Goal: Task Accomplishment & Management: Manage account settings

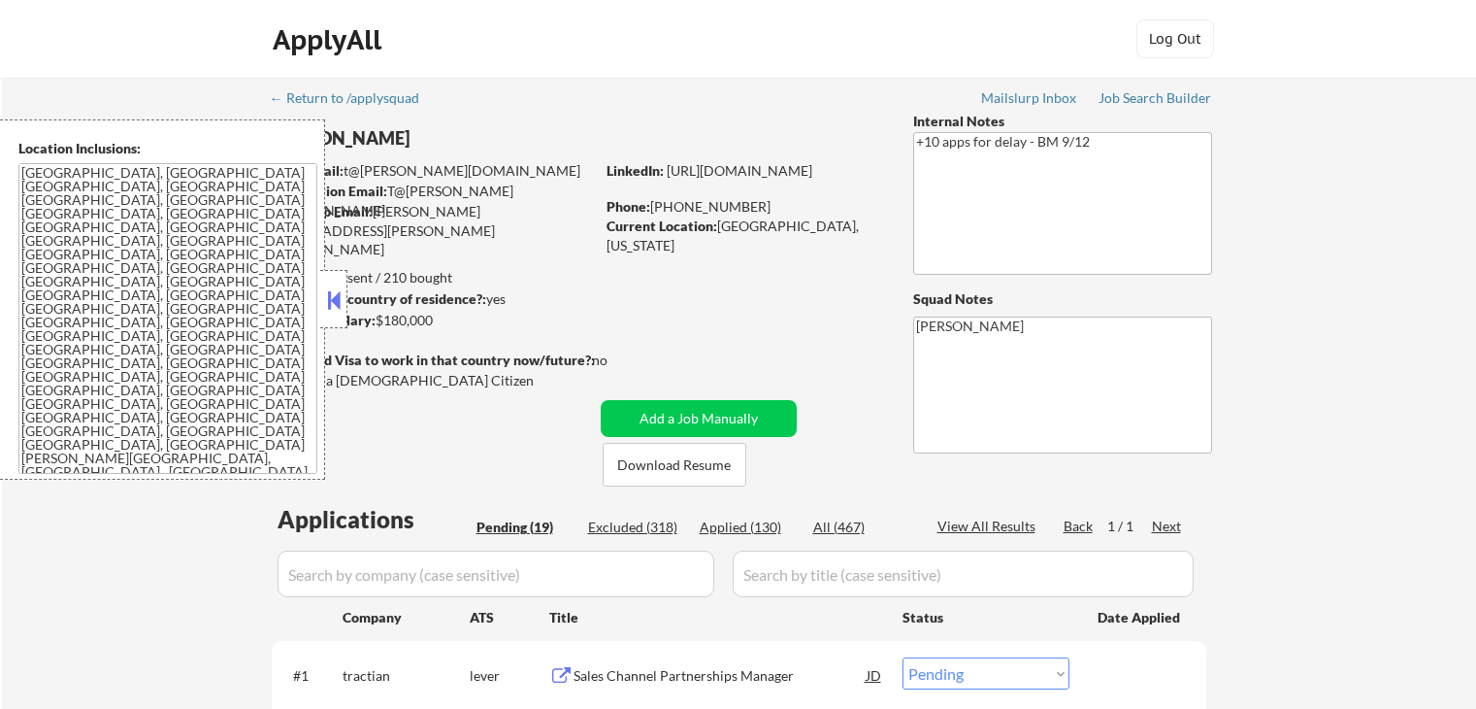
select select ""pending""
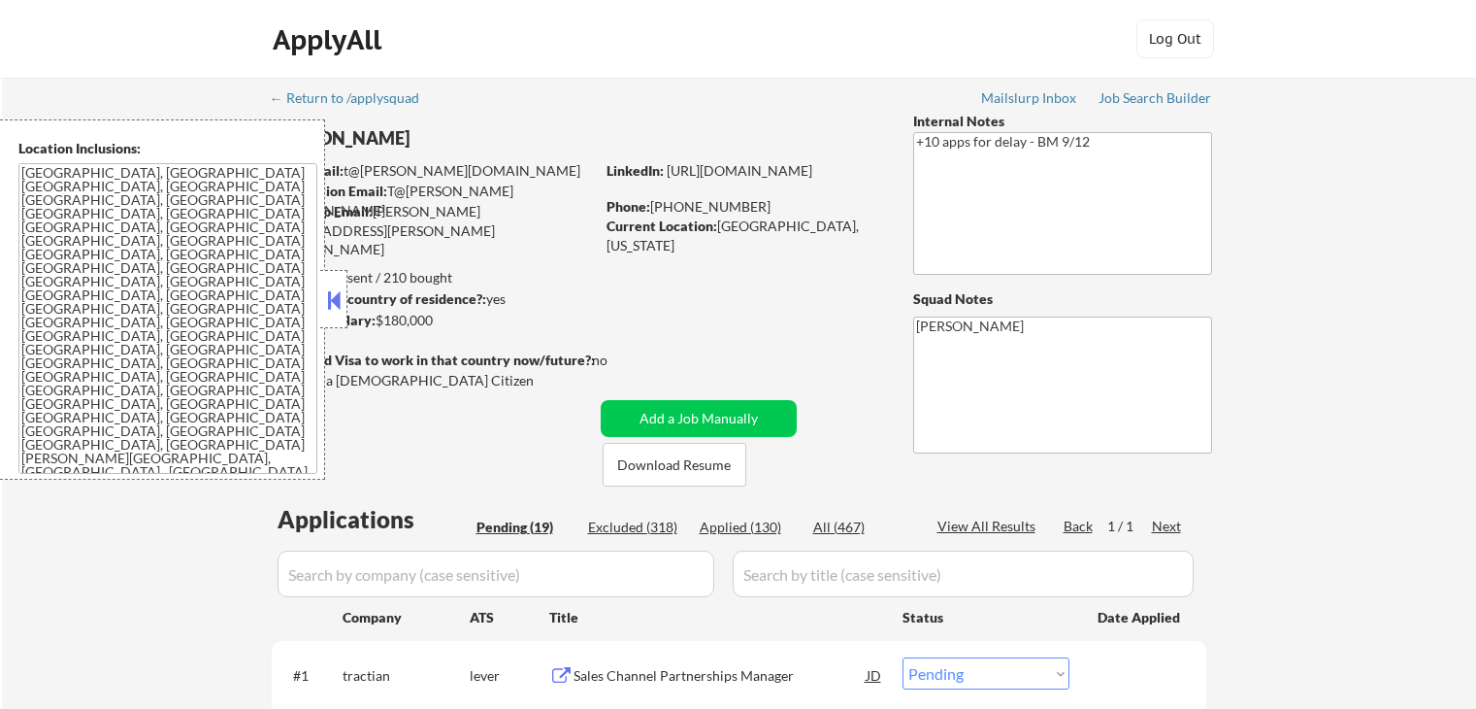
select select ""pending""
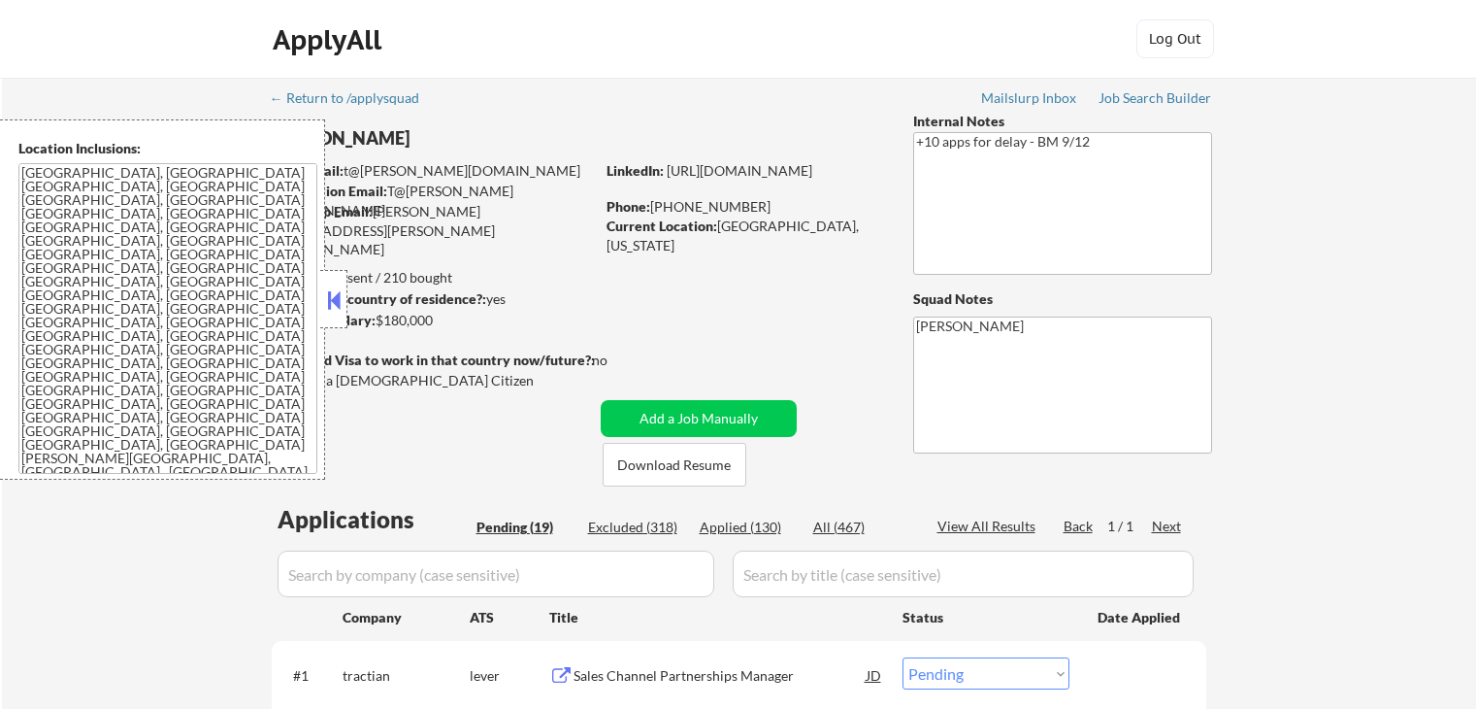
select select ""pending""
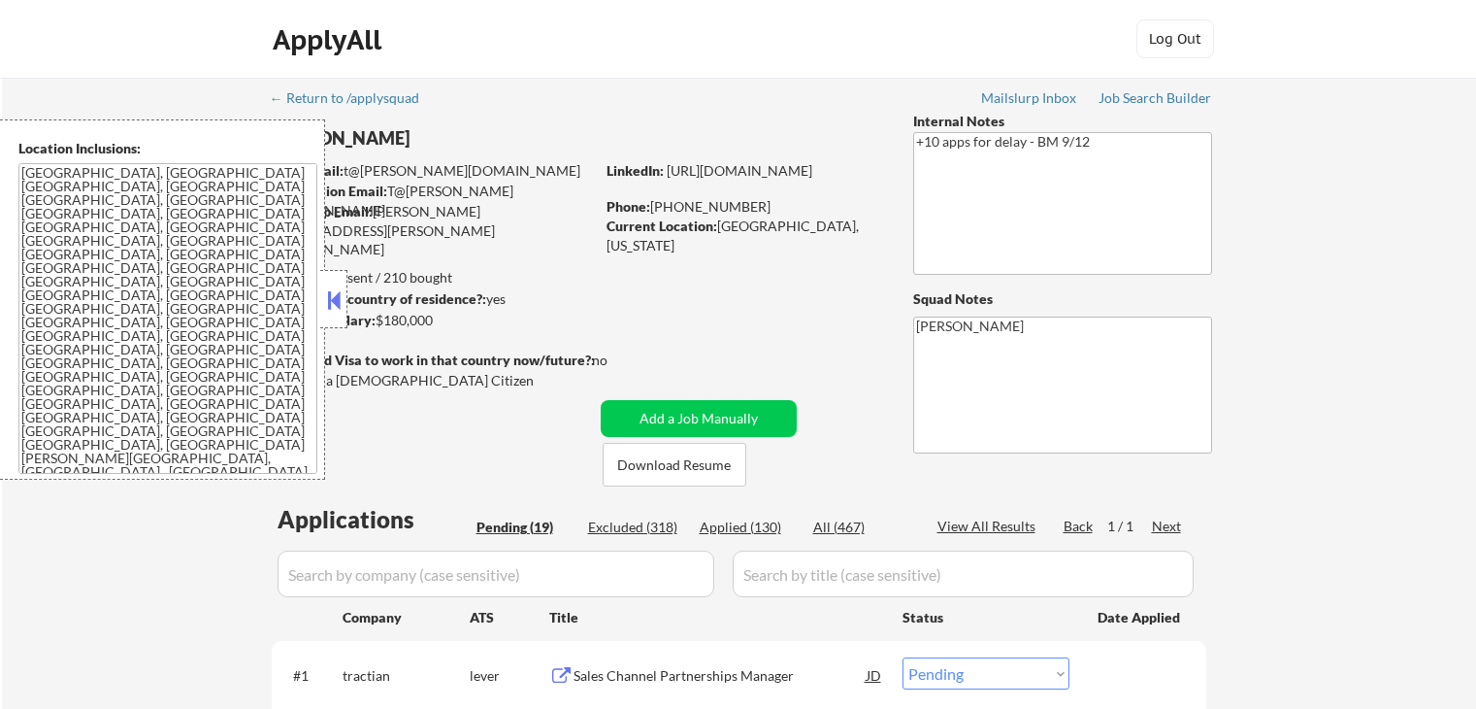
select select ""pending""
click at [345, 301] on div at bounding box center [333, 299] width 27 height 58
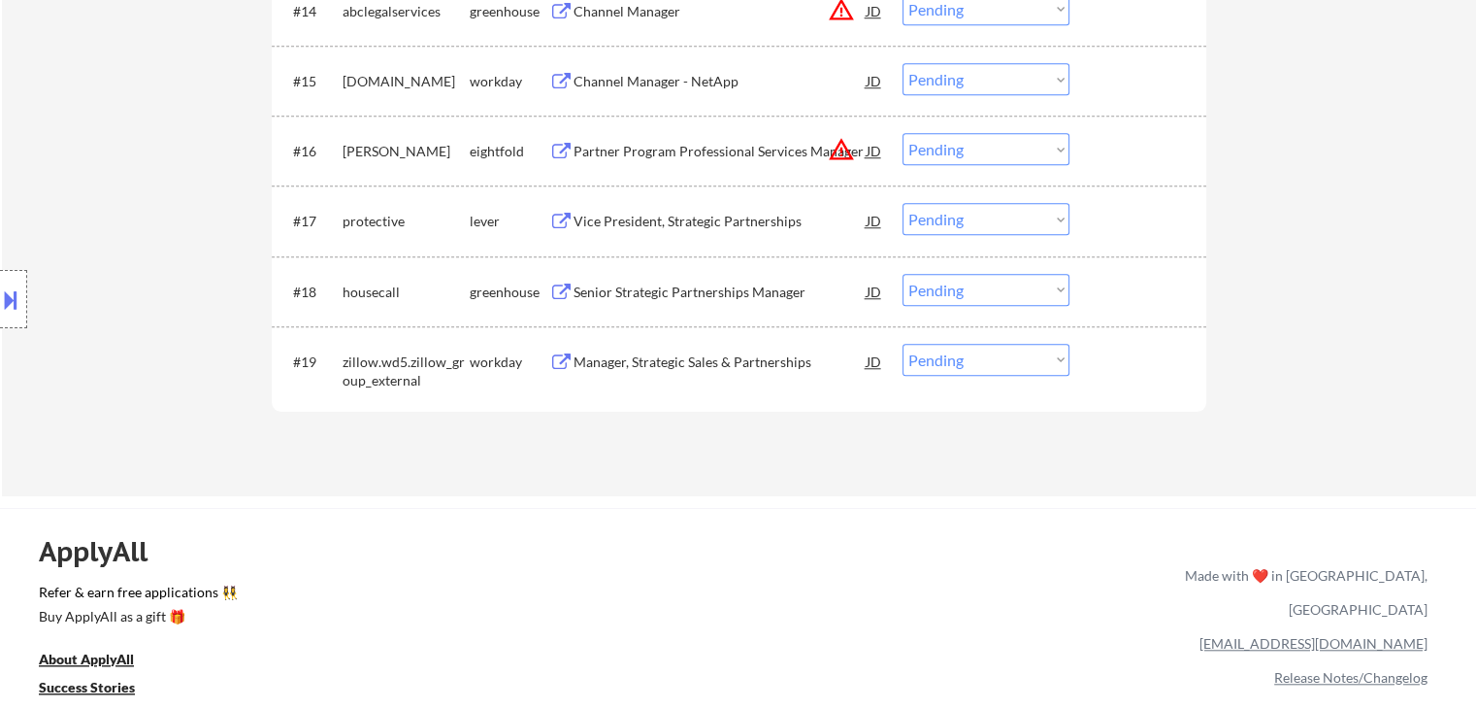
scroll to position [1747, 0]
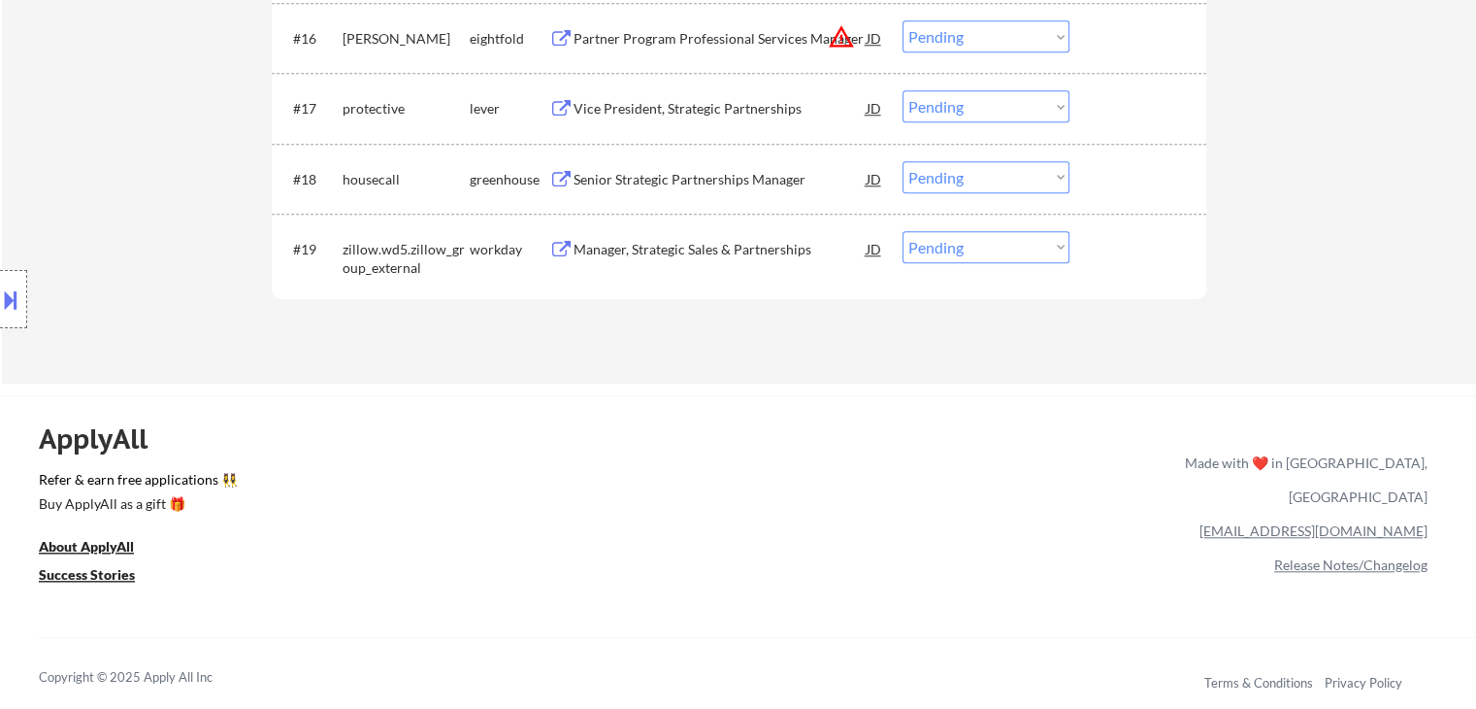
click at [700, 172] on div "Senior Strategic Partnerships Manager" at bounding box center [720, 179] width 293 height 19
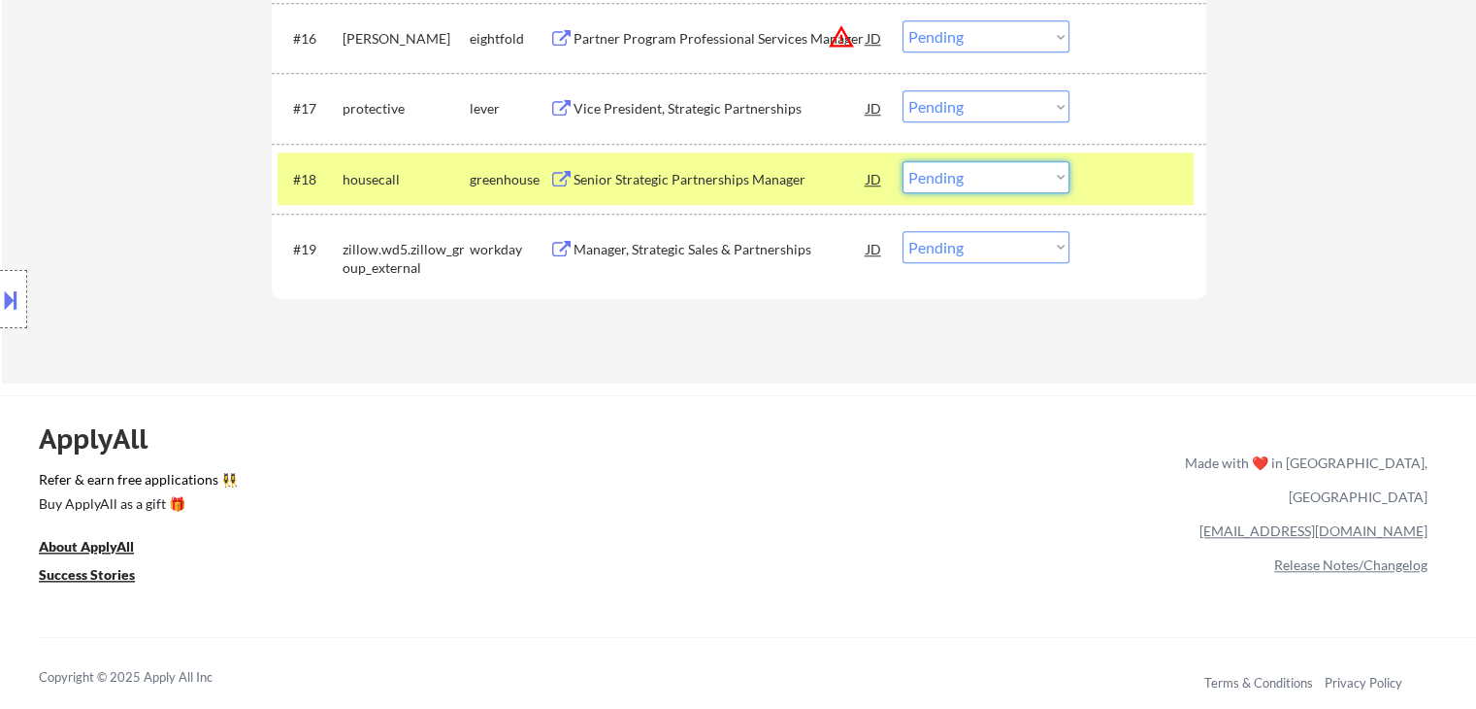
click at [962, 170] on select "Choose an option... Pending Applied Excluded (Questions) Excluded (Expired) Exc…" at bounding box center [986, 177] width 167 height 32
click at [903, 161] on select "Choose an option... Pending Applied Excluded (Questions) Excluded (Expired) Exc…" at bounding box center [986, 177] width 167 height 32
select select ""pending""
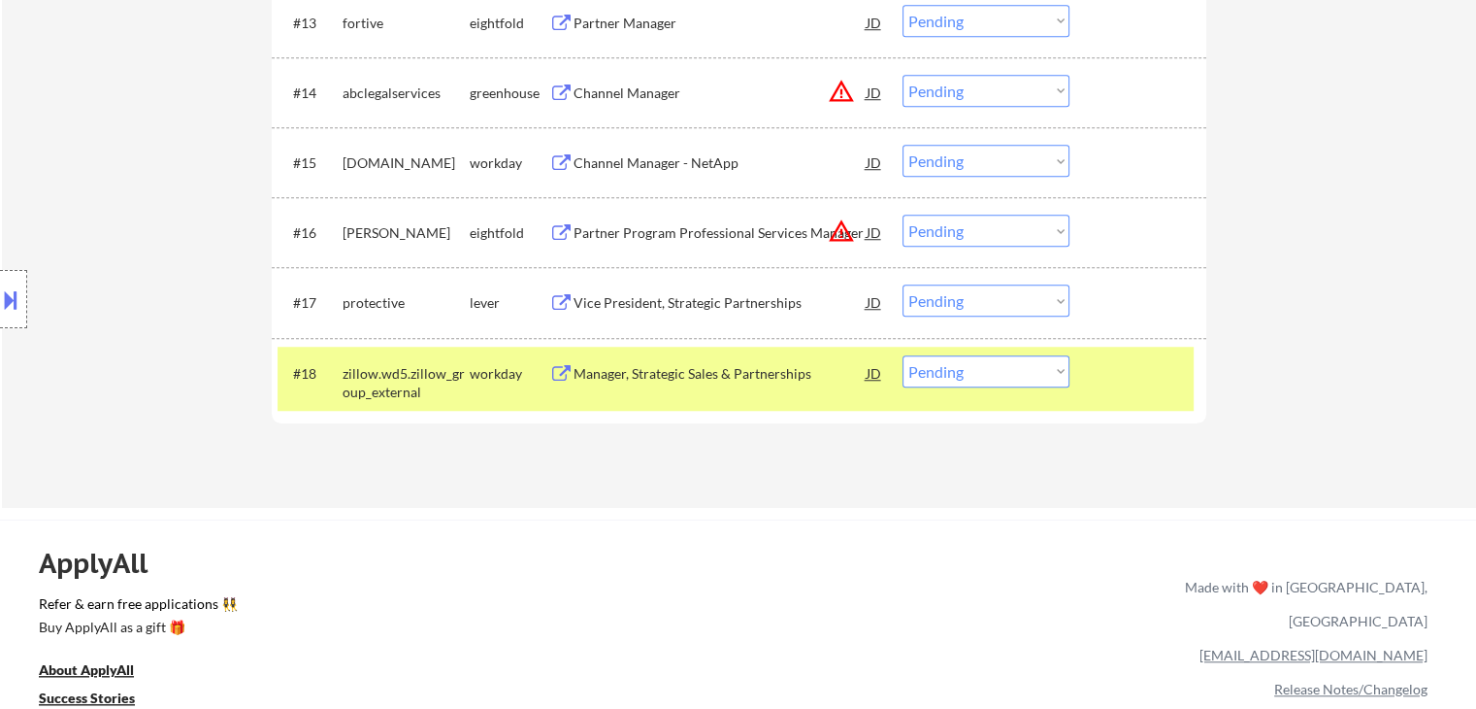
scroll to position [1359, 0]
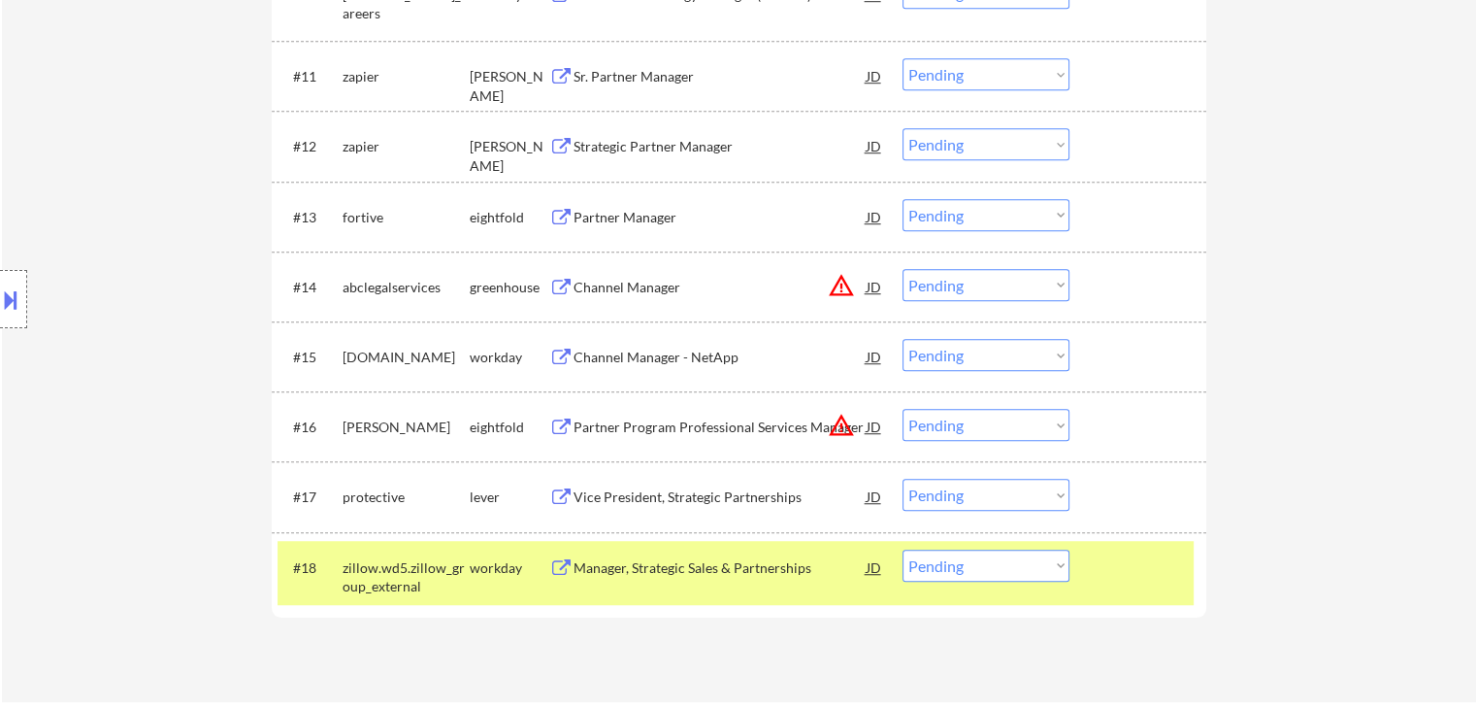
click at [666, 281] on div "Channel Manager" at bounding box center [720, 287] width 293 height 19
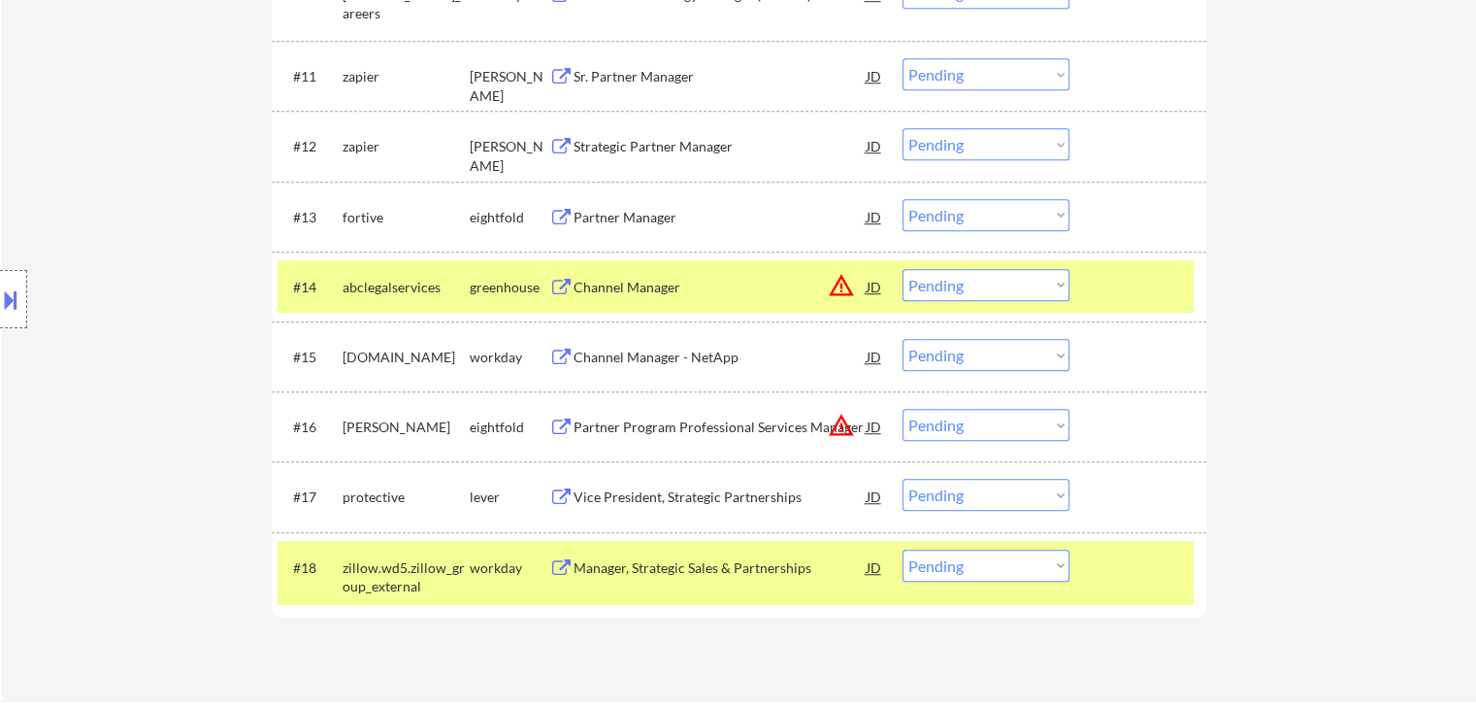
click at [928, 293] on select "Choose an option... Pending Applied Excluded (Questions) Excluded (Expired) Exc…" at bounding box center [986, 285] width 167 height 32
click at [903, 269] on select "Choose an option... Pending Applied Excluded (Questions) Excluded (Expired) Exc…" at bounding box center [986, 285] width 167 height 32
select select ""pending""
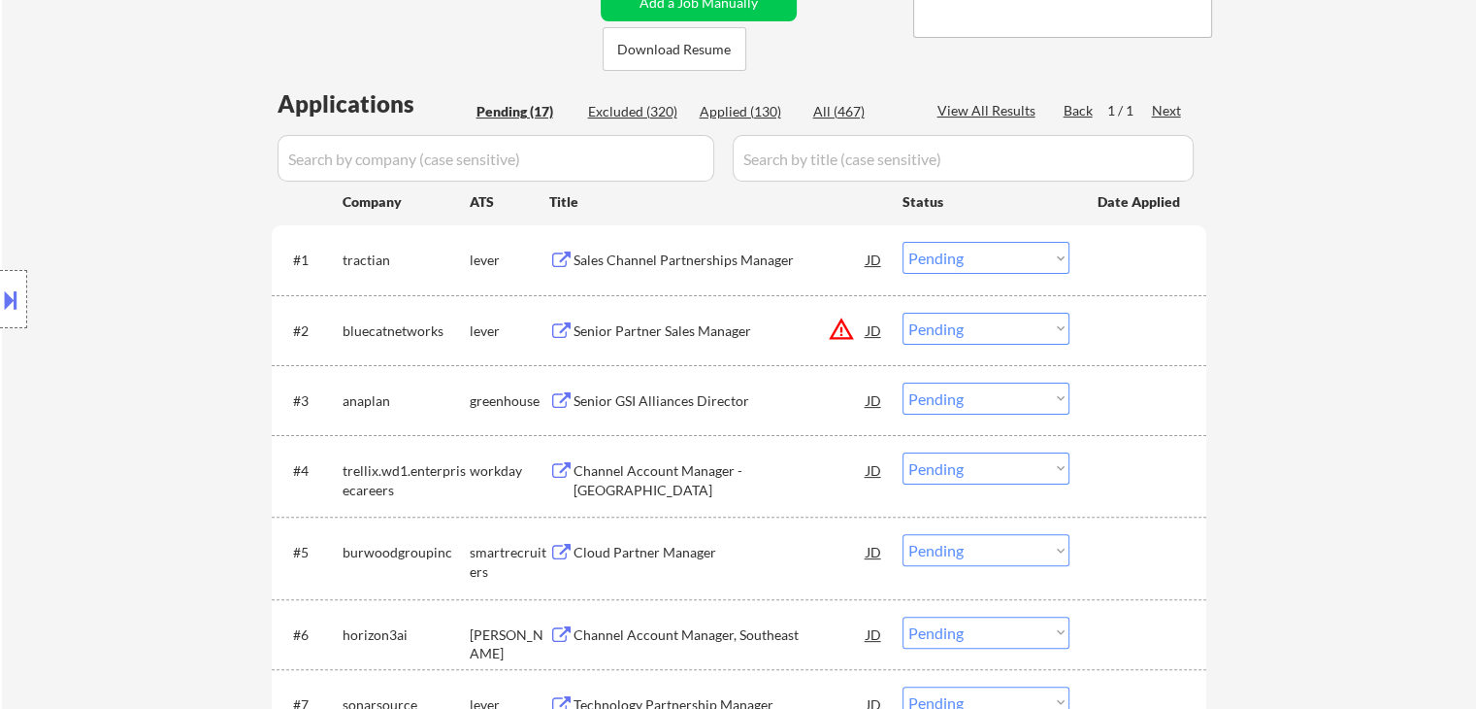
scroll to position [388, 0]
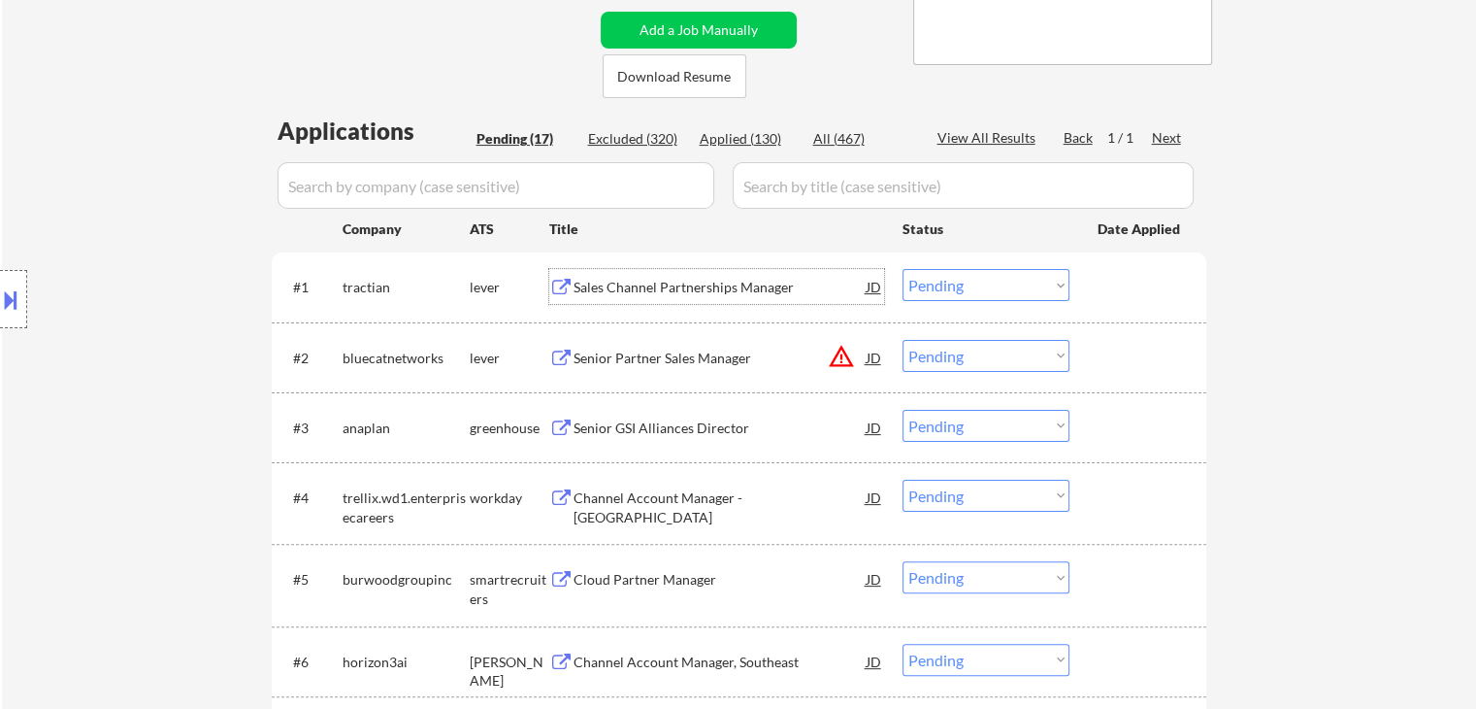
click at [624, 281] on div "Sales Channel Partnerships Manager" at bounding box center [720, 287] width 293 height 19
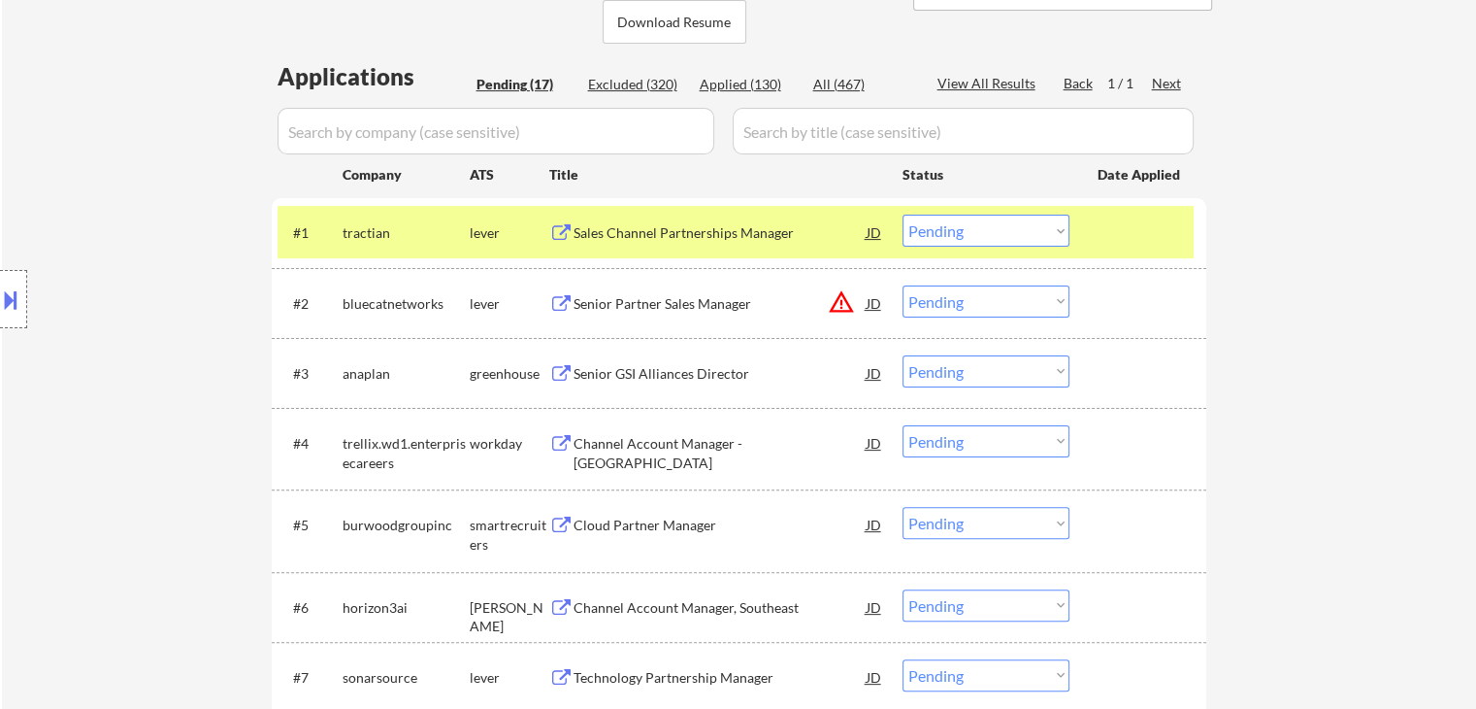
scroll to position [485, 0]
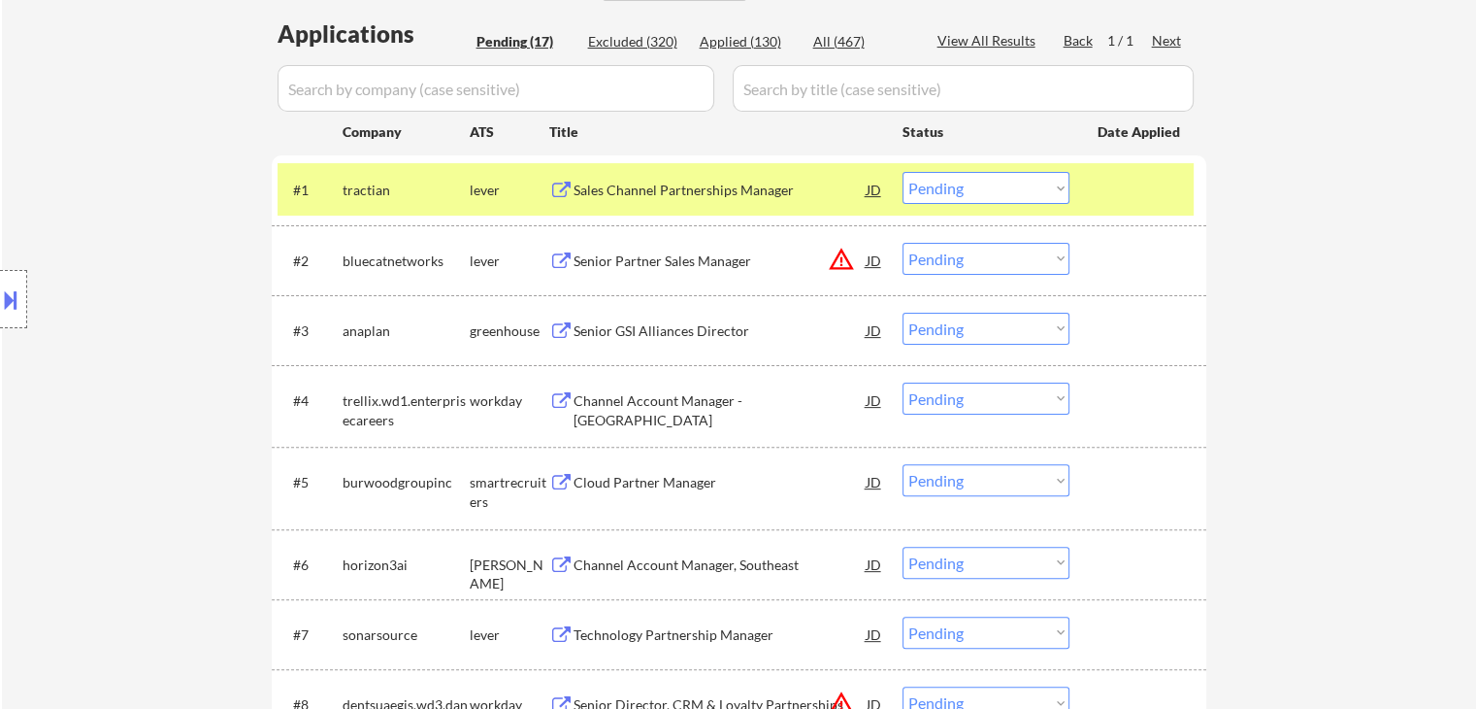
click at [937, 184] on select "Choose an option... Pending Applied Excluded (Questions) Excluded (Expired) Exc…" at bounding box center [986, 188] width 167 height 32
click at [903, 172] on select "Choose an option... Pending Applied Excluded (Questions) Excluded (Expired) Exc…" at bounding box center [986, 188] width 167 height 32
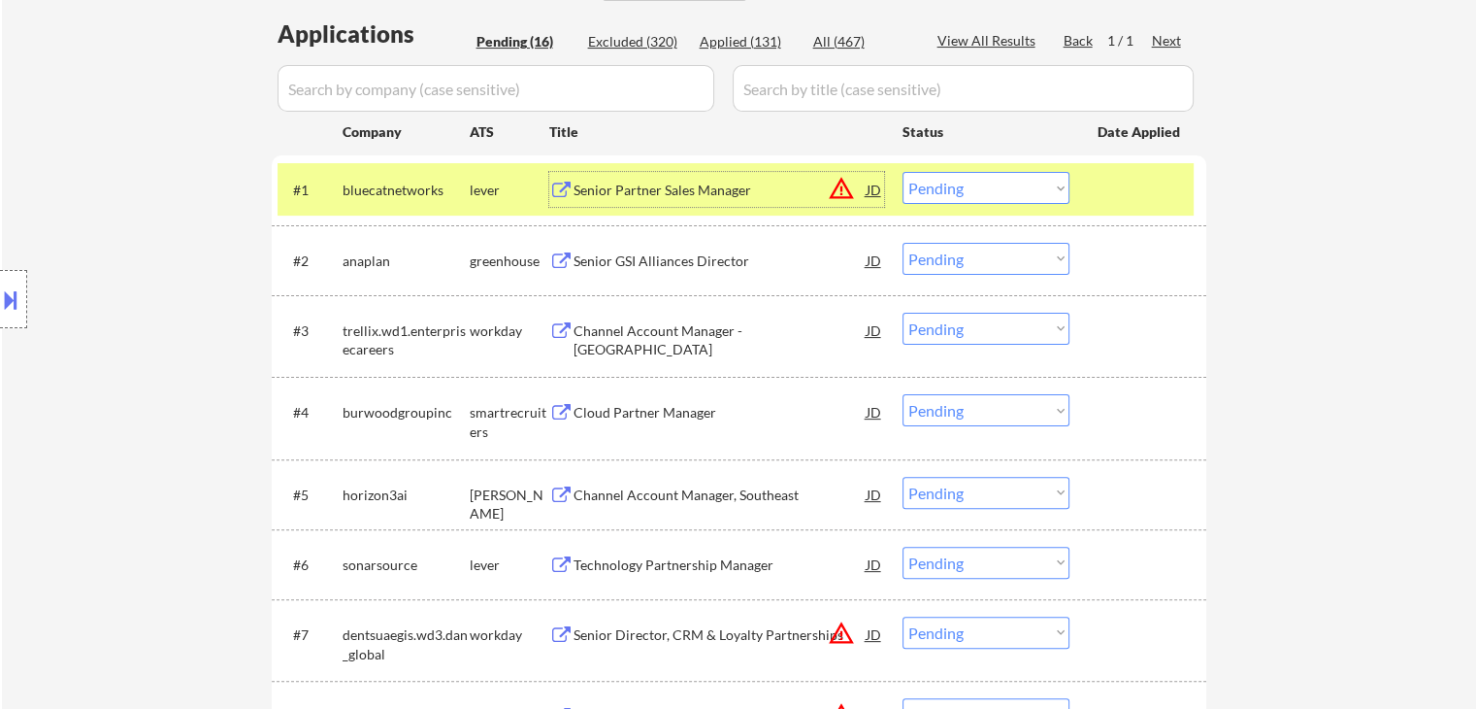
click at [670, 187] on div "Senior Partner Sales Manager" at bounding box center [720, 190] width 293 height 19
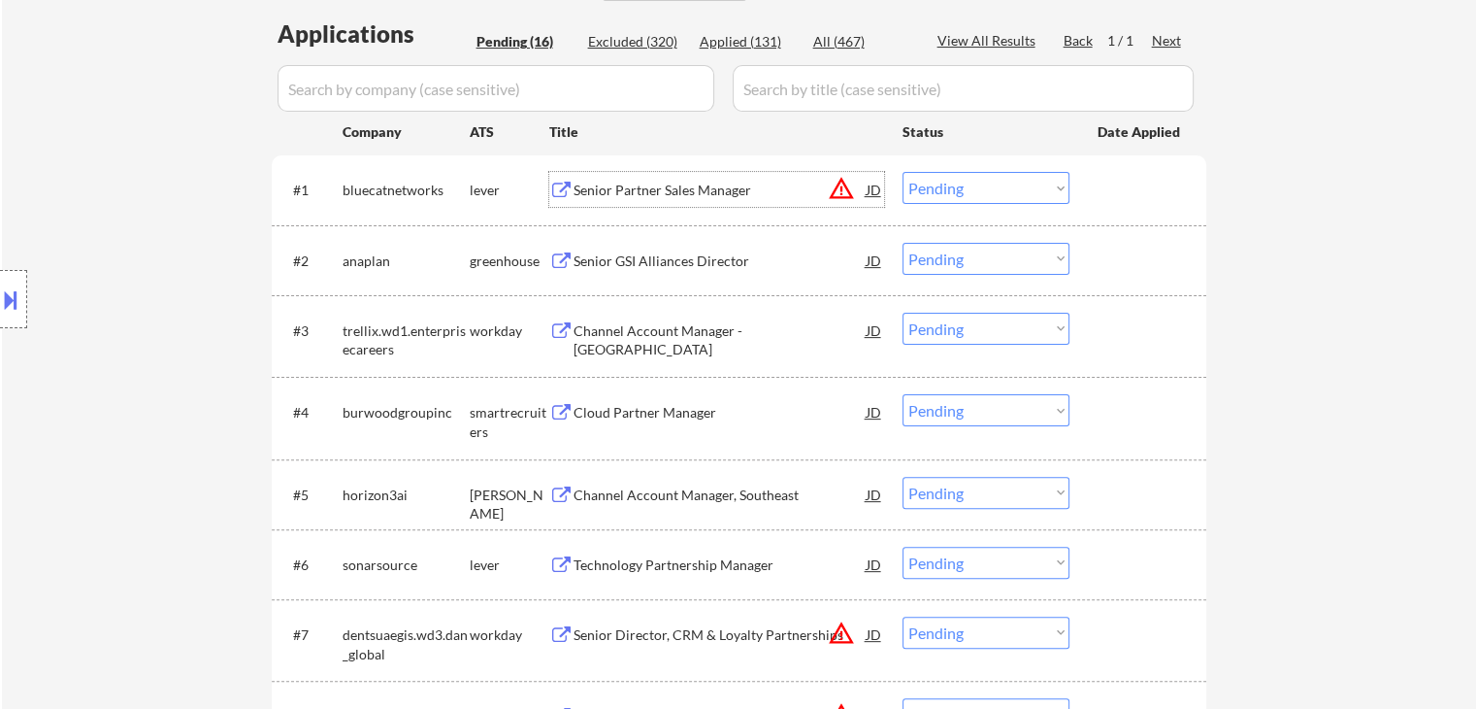
click at [952, 183] on select "Choose an option... Pending Applied Excluded (Questions) Excluded (Expired) Exc…" at bounding box center [986, 188] width 167 height 32
click at [903, 172] on select "Choose an option... Pending Applied Excluded (Questions) Excluded (Expired) Exc…" at bounding box center [986, 188] width 167 height 32
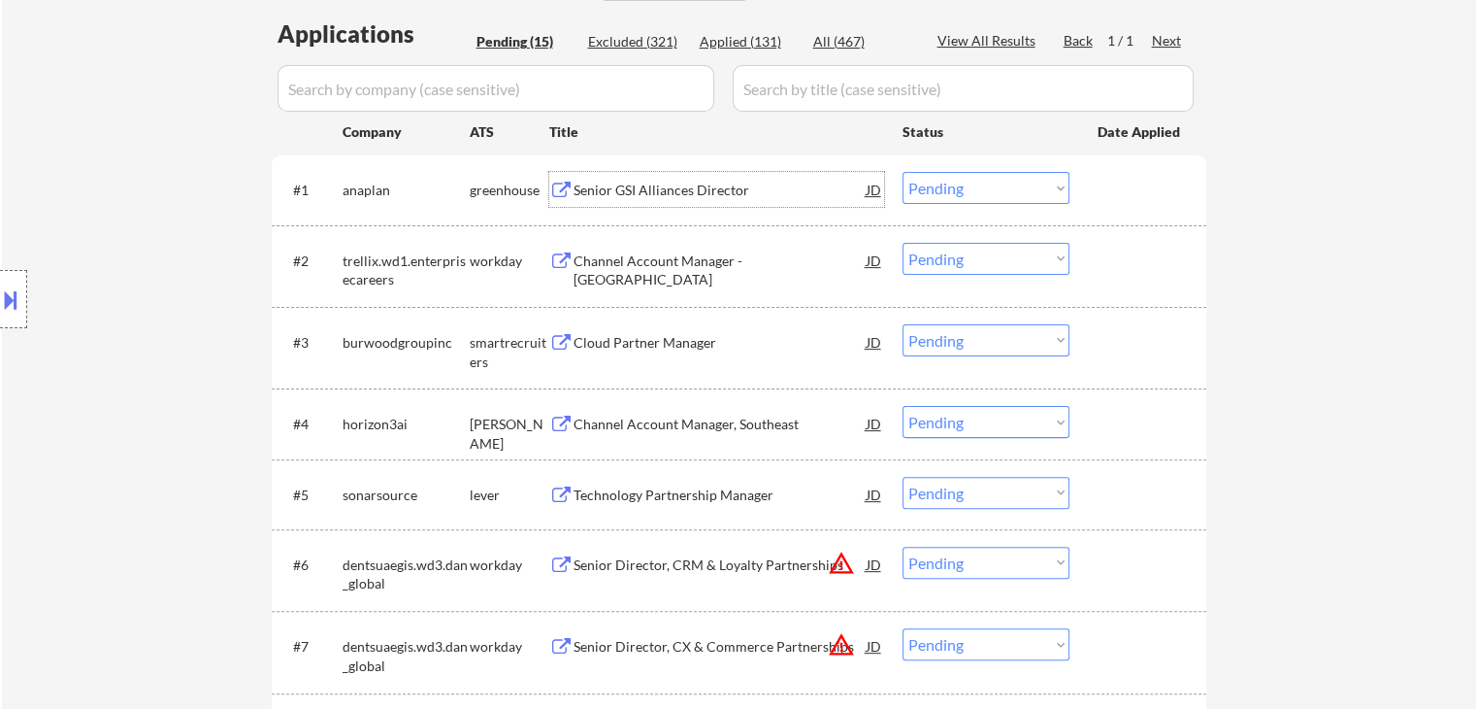
click at [687, 191] on div "Senior GSI Alliances Director" at bounding box center [720, 190] width 293 height 19
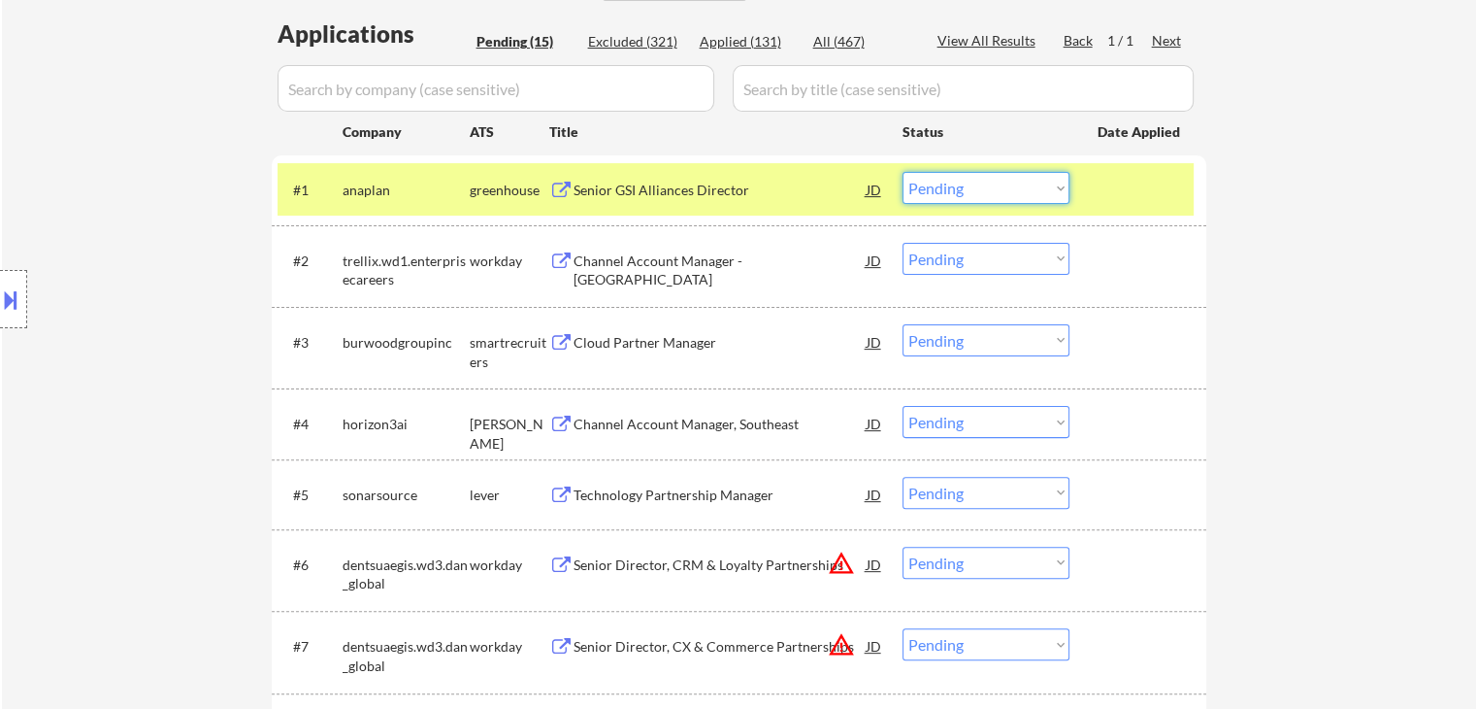
click at [937, 187] on select "Choose an option... Pending Applied Excluded (Questions) Excluded (Expired) Exc…" at bounding box center [986, 188] width 167 height 32
click at [903, 172] on select "Choose an option... Pending Applied Excluded (Questions) Excluded (Expired) Exc…" at bounding box center [986, 188] width 167 height 32
select select ""pending""
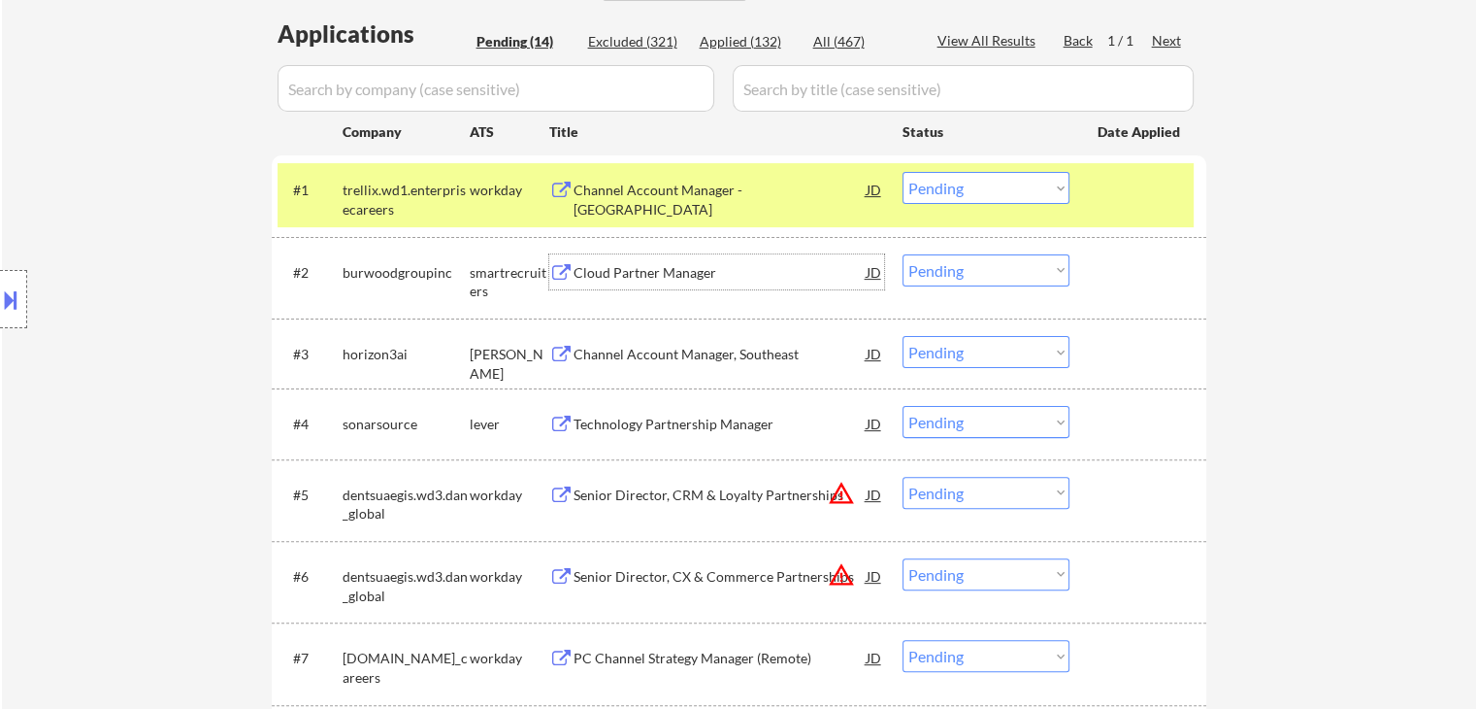
click at [641, 270] on div "Cloud Partner Manager" at bounding box center [720, 272] width 293 height 19
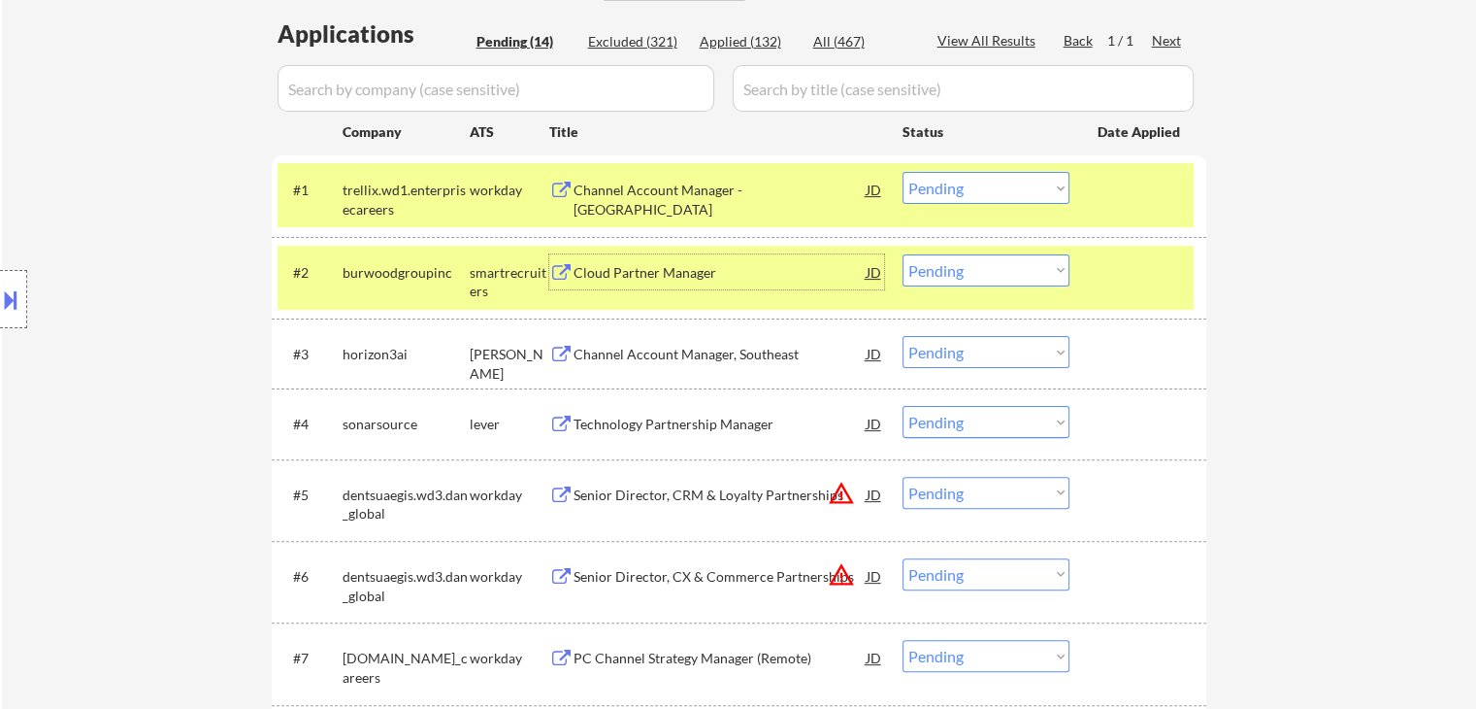
click at [606, 272] on div "Cloud Partner Manager" at bounding box center [720, 272] width 293 height 19
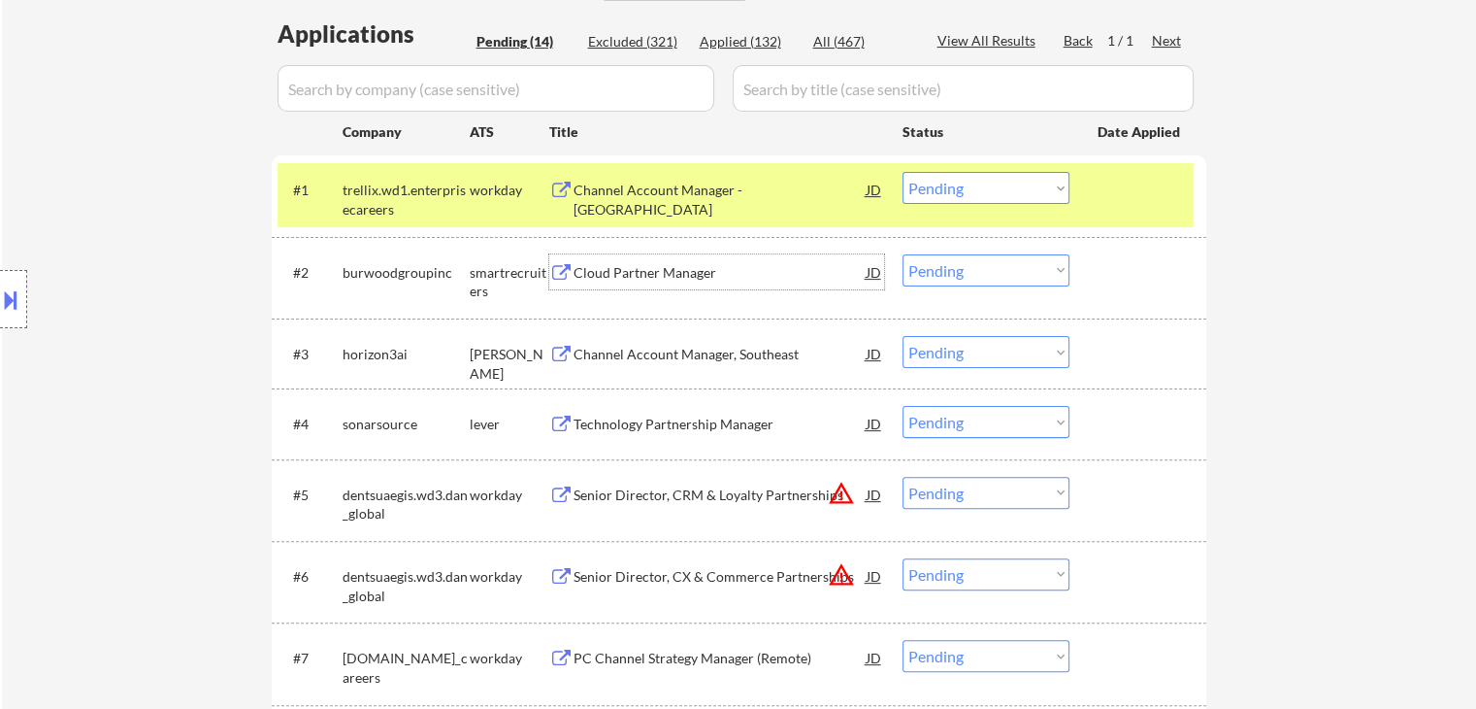
click at [618, 268] on div "Cloud Partner Manager" at bounding box center [720, 272] width 293 height 19
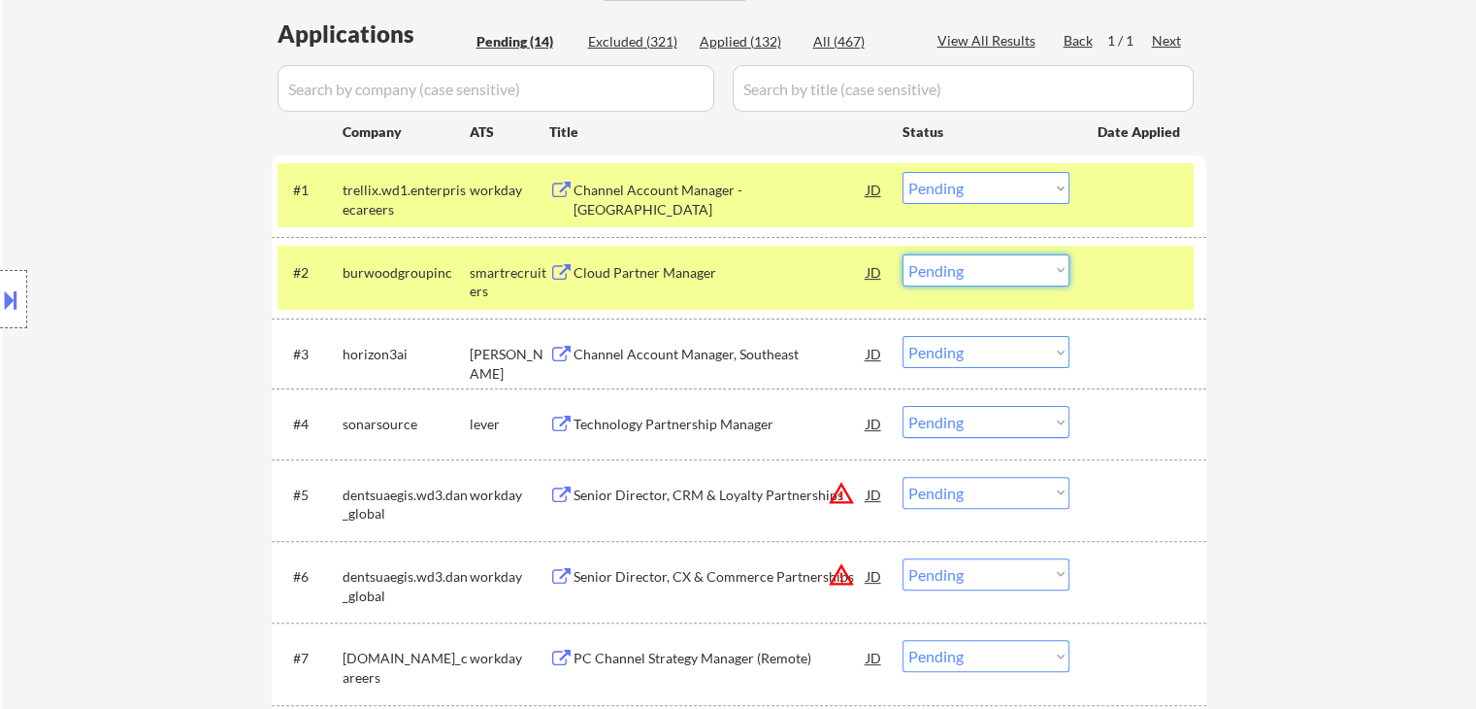
click at [963, 275] on select "Choose an option... Pending Applied Excluded (Questions) Excluded (Expired) Exc…" at bounding box center [986, 270] width 167 height 32
click at [903, 254] on select "Choose an option... Pending Applied Excluded (Questions) Excluded (Expired) Exc…" at bounding box center [986, 270] width 167 height 32
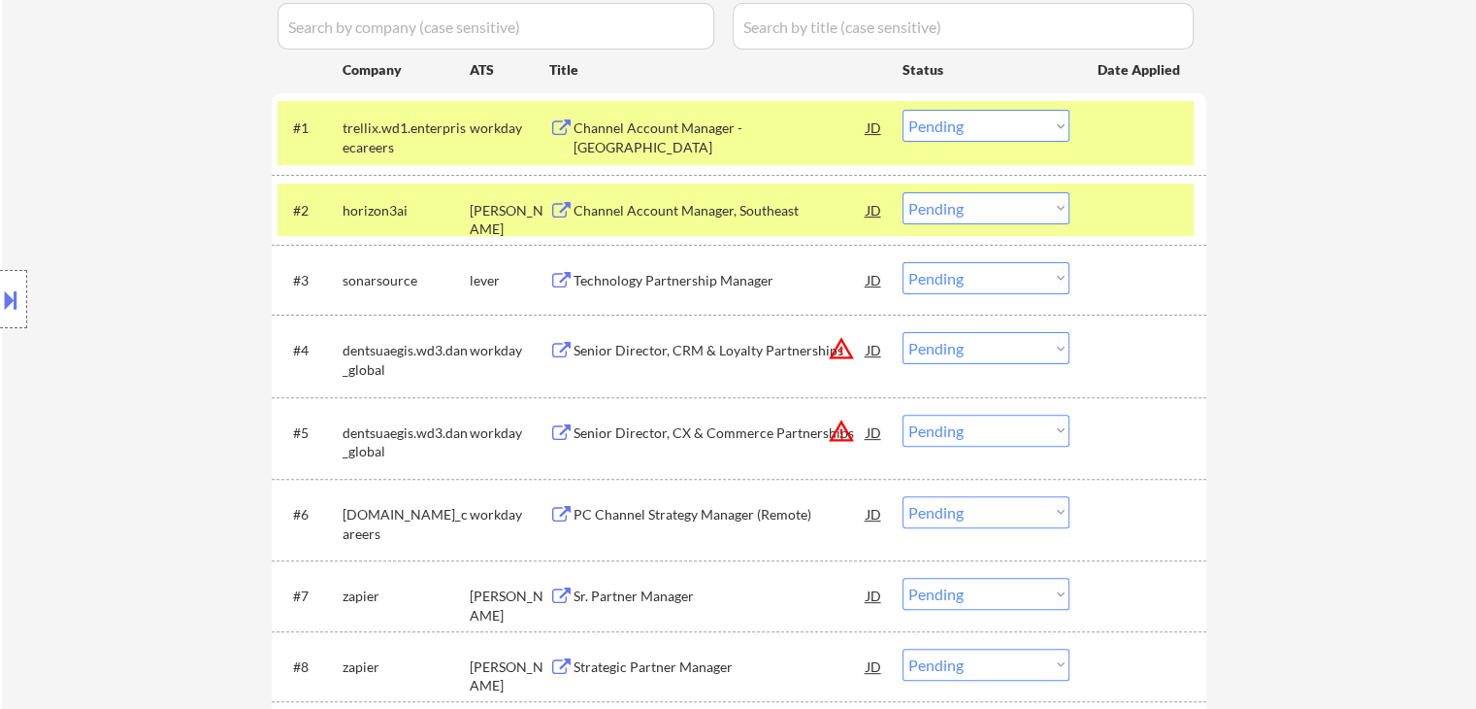
scroll to position [582, 0]
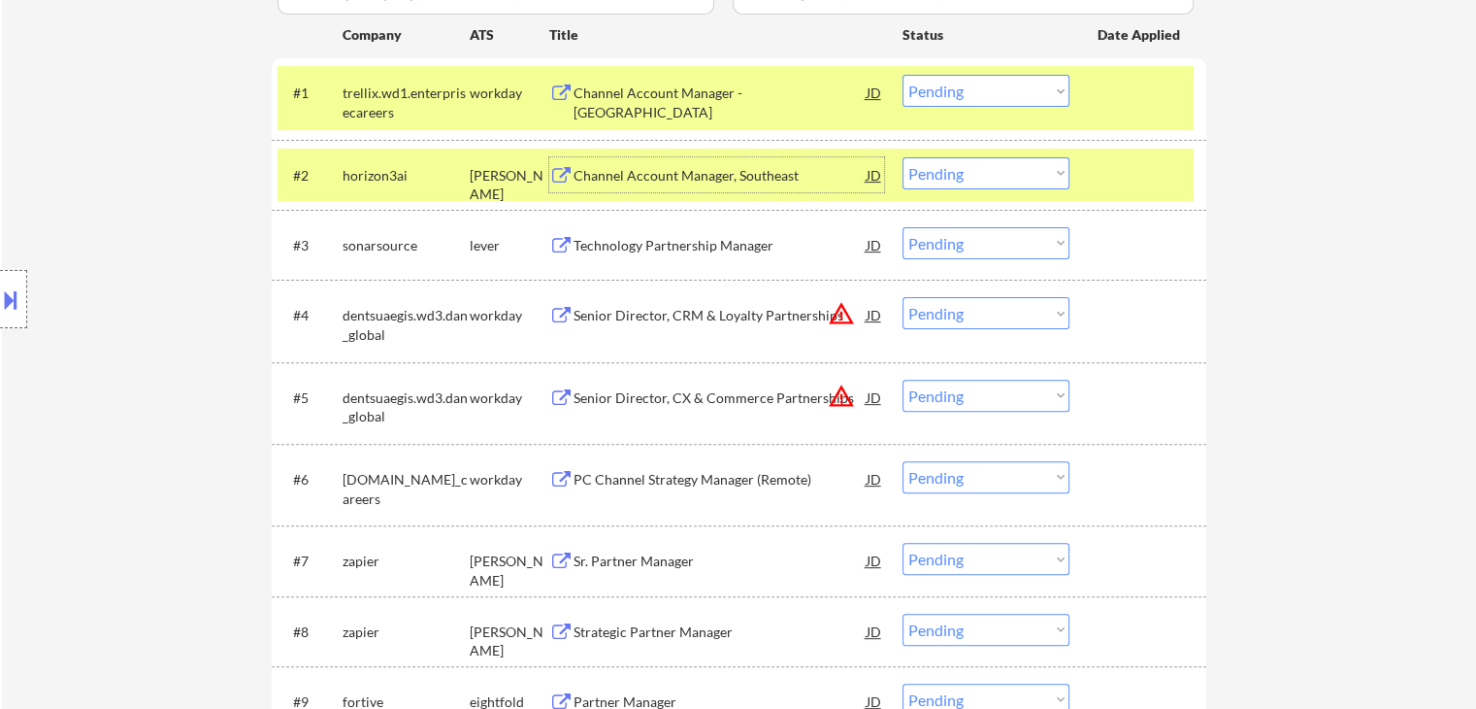
click at [746, 164] on div "Channel Account Manager, Southeast" at bounding box center [720, 174] width 293 height 35
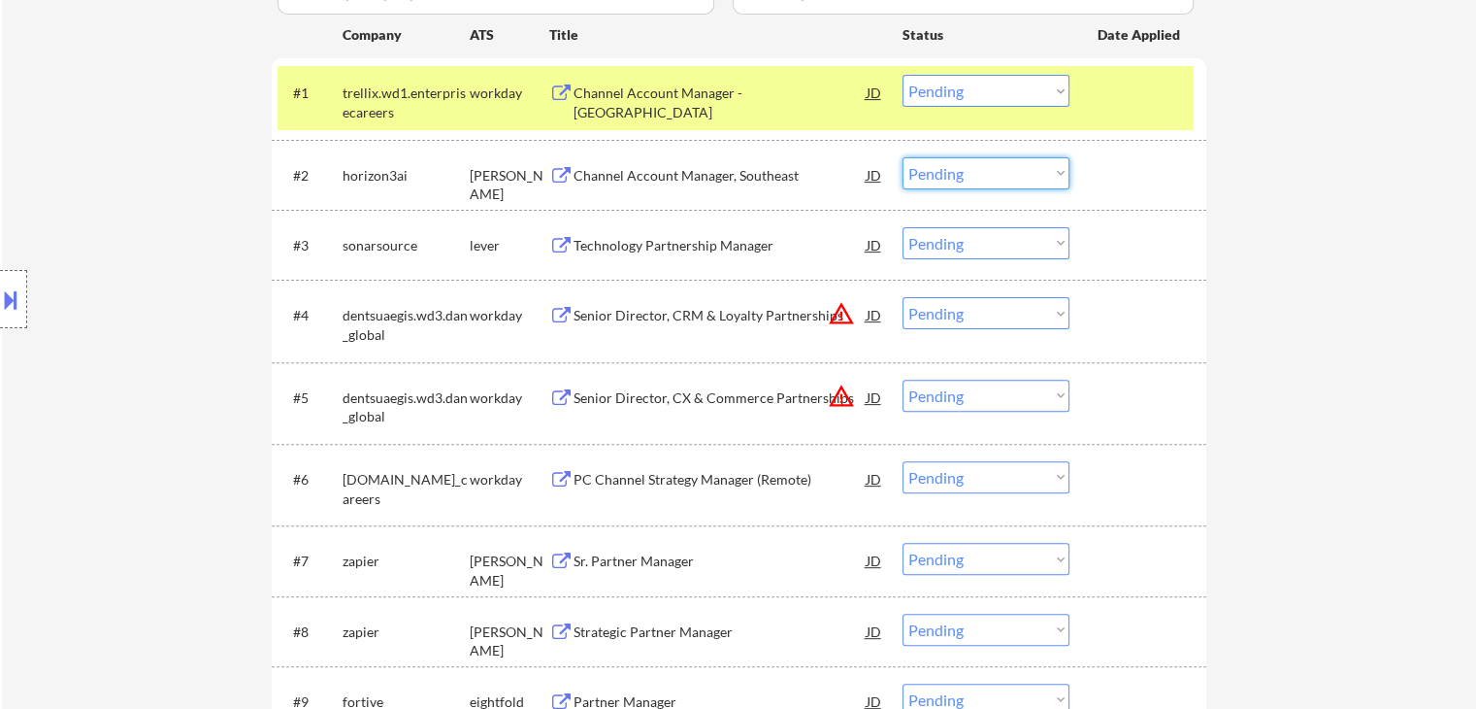
click at [940, 165] on select "Choose an option... Pending Applied Excluded (Questions) Excluded (Expired) Exc…" at bounding box center [986, 173] width 167 height 32
click at [903, 157] on select "Choose an option... Pending Applied Excluded (Questions) Excluded (Expired) Exc…" at bounding box center [986, 173] width 167 height 32
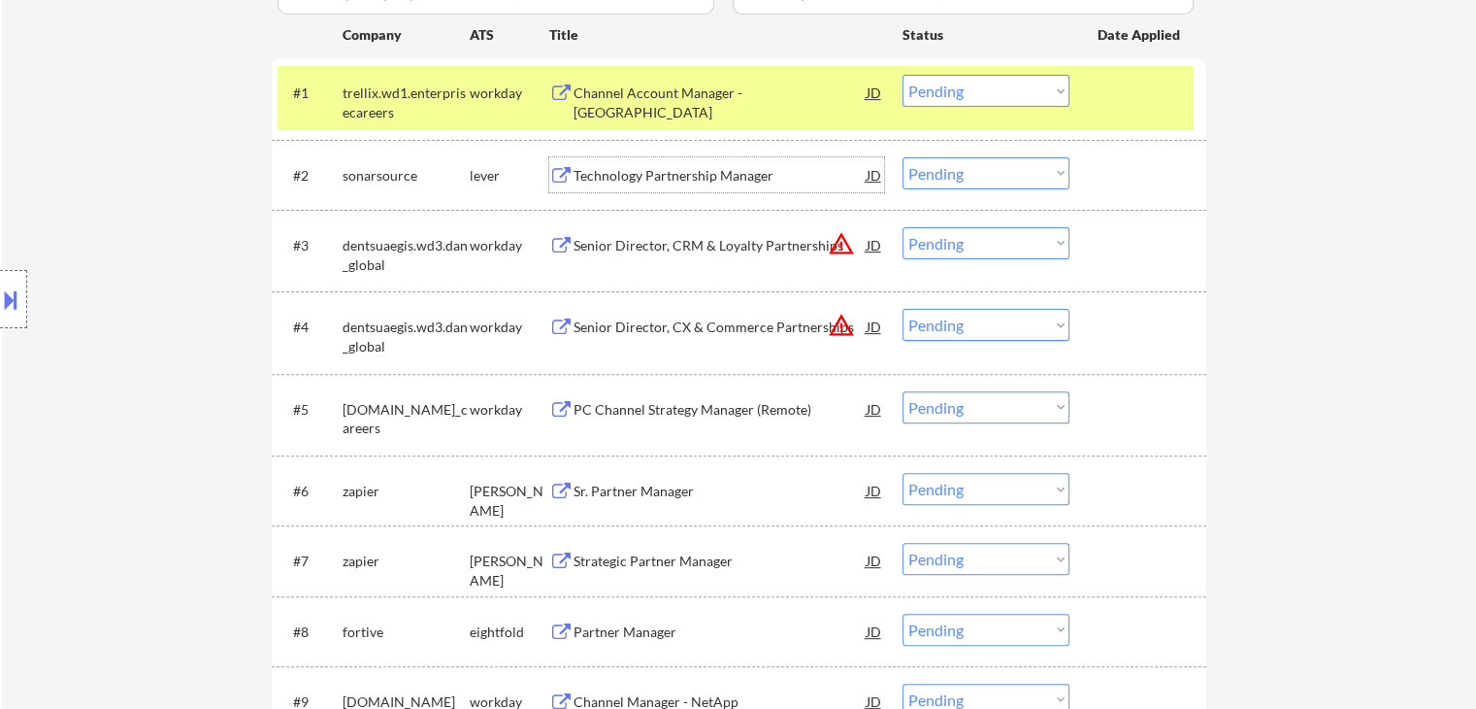
click at [692, 176] on div "Technology Partnership Manager" at bounding box center [720, 175] width 293 height 19
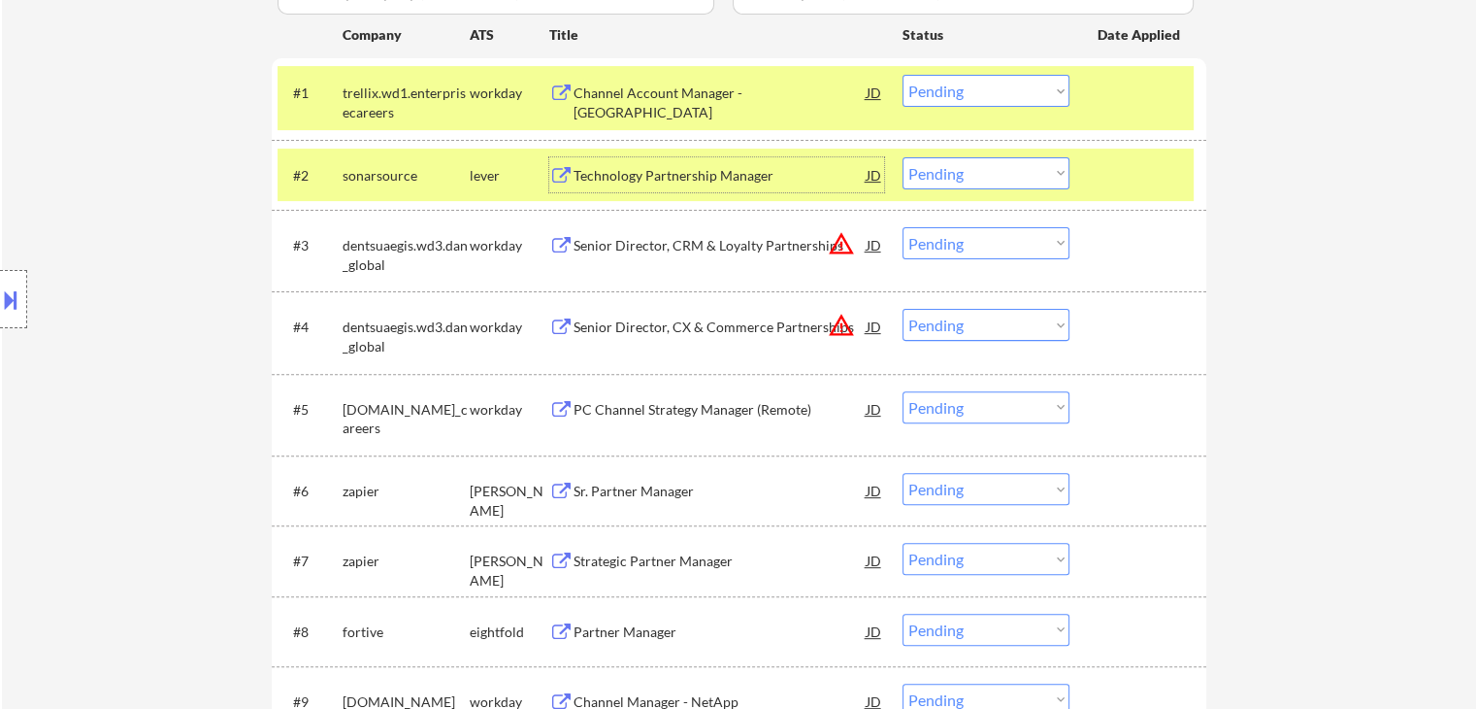
click at [975, 174] on select "Choose an option... Pending Applied Excluded (Questions) Excluded (Expired) Exc…" at bounding box center [986, 173] width 167 height 32
click at [903, 157] on select "Choose an option... Pending Applied Excluded (Questions) Excluded (Expired) Exc…" at bounding box center [986, 173] width 167 height 32
select select ""pending""
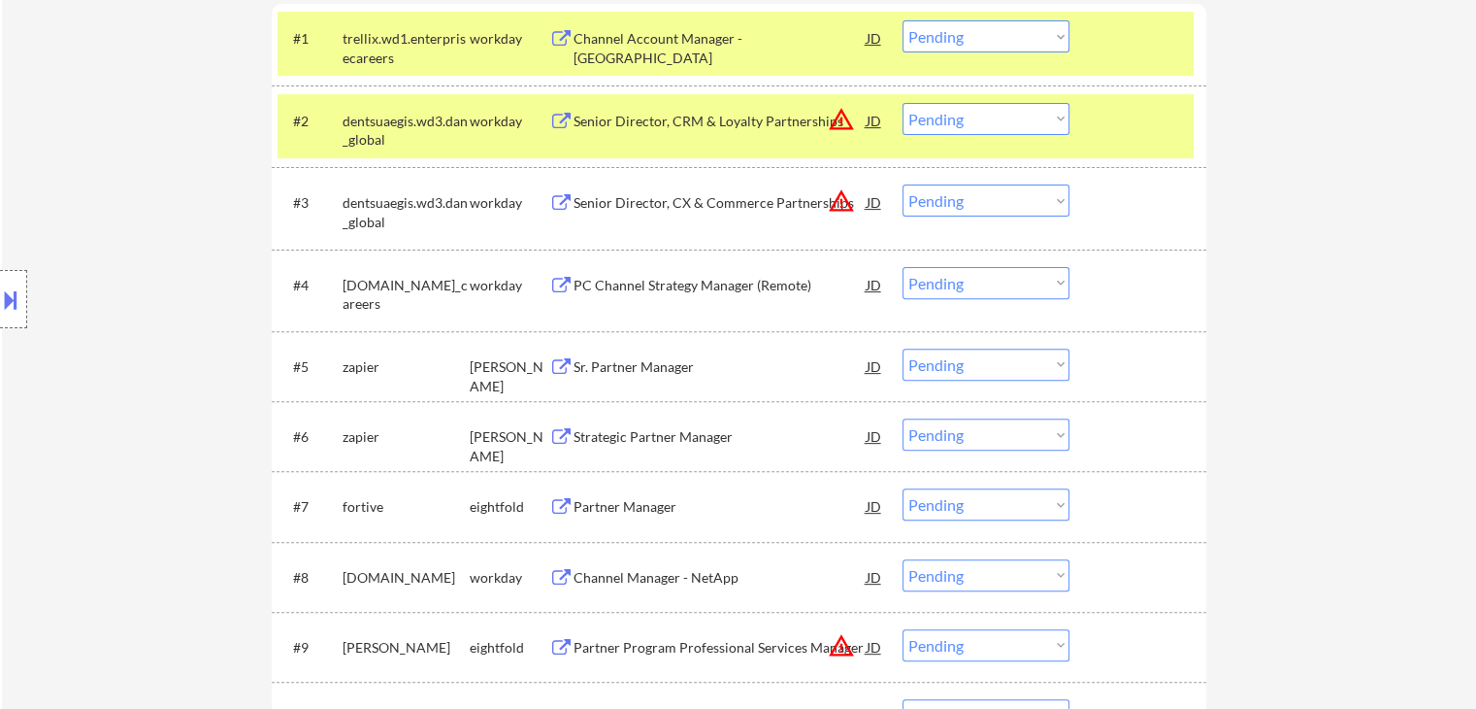
scroll to position [679, 0]
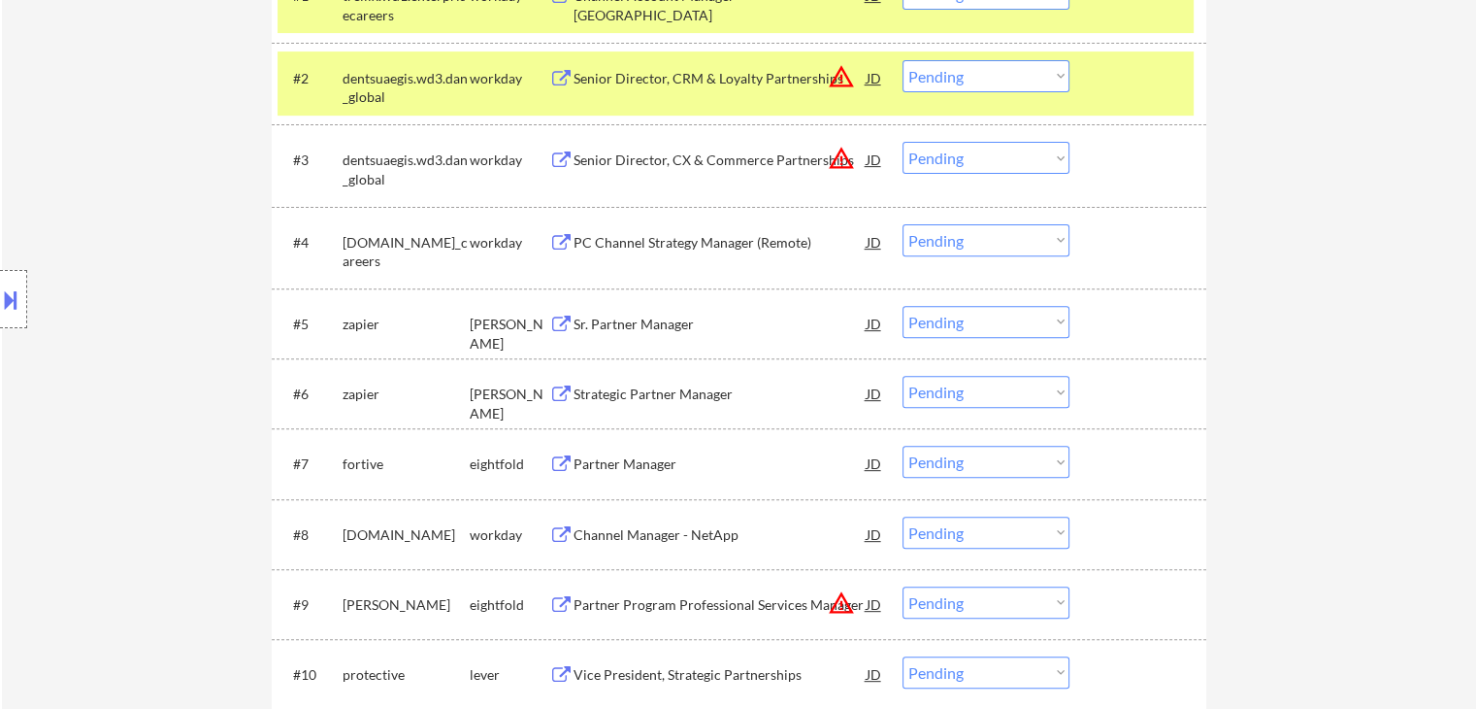
click at [629, 319] on div "Sr. Partner Manager" at bounding box center [720, 323] width 293 height 19
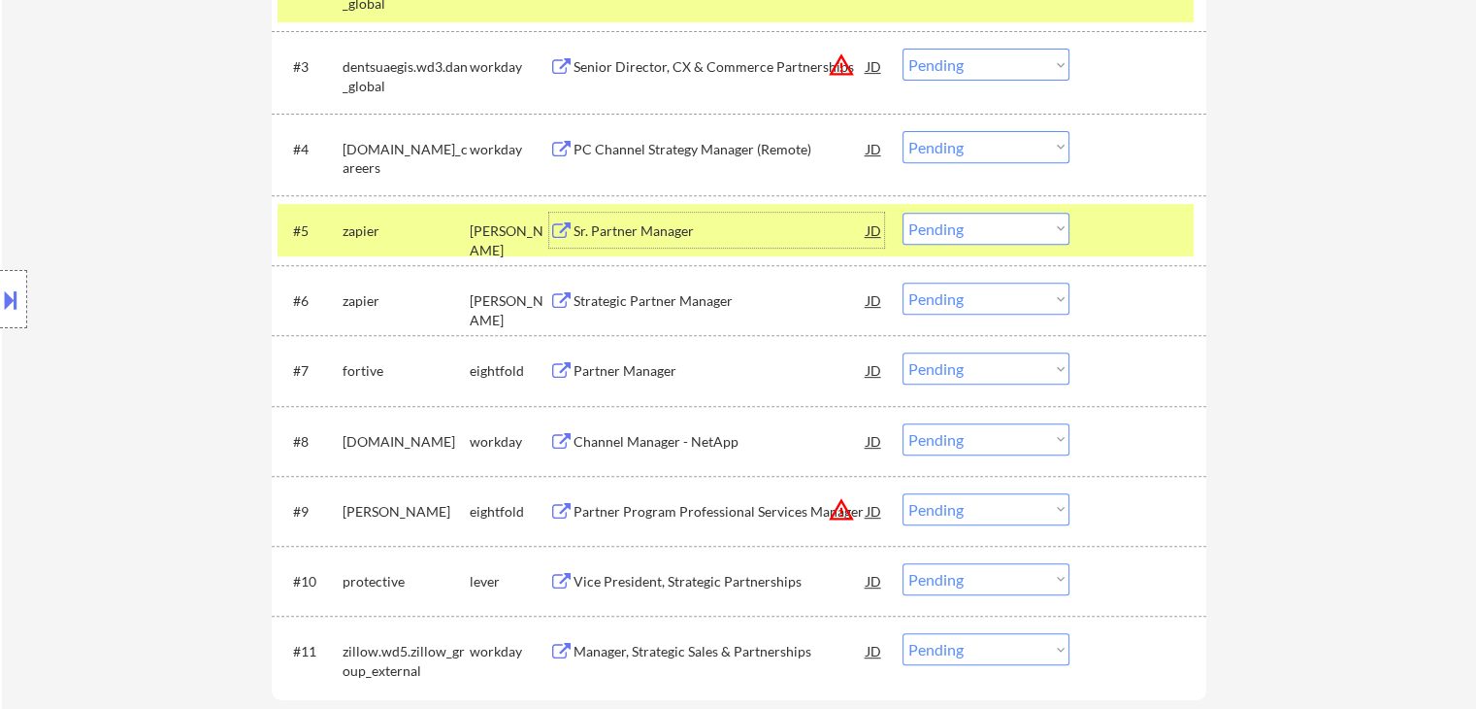
scroll to position [777, 0]
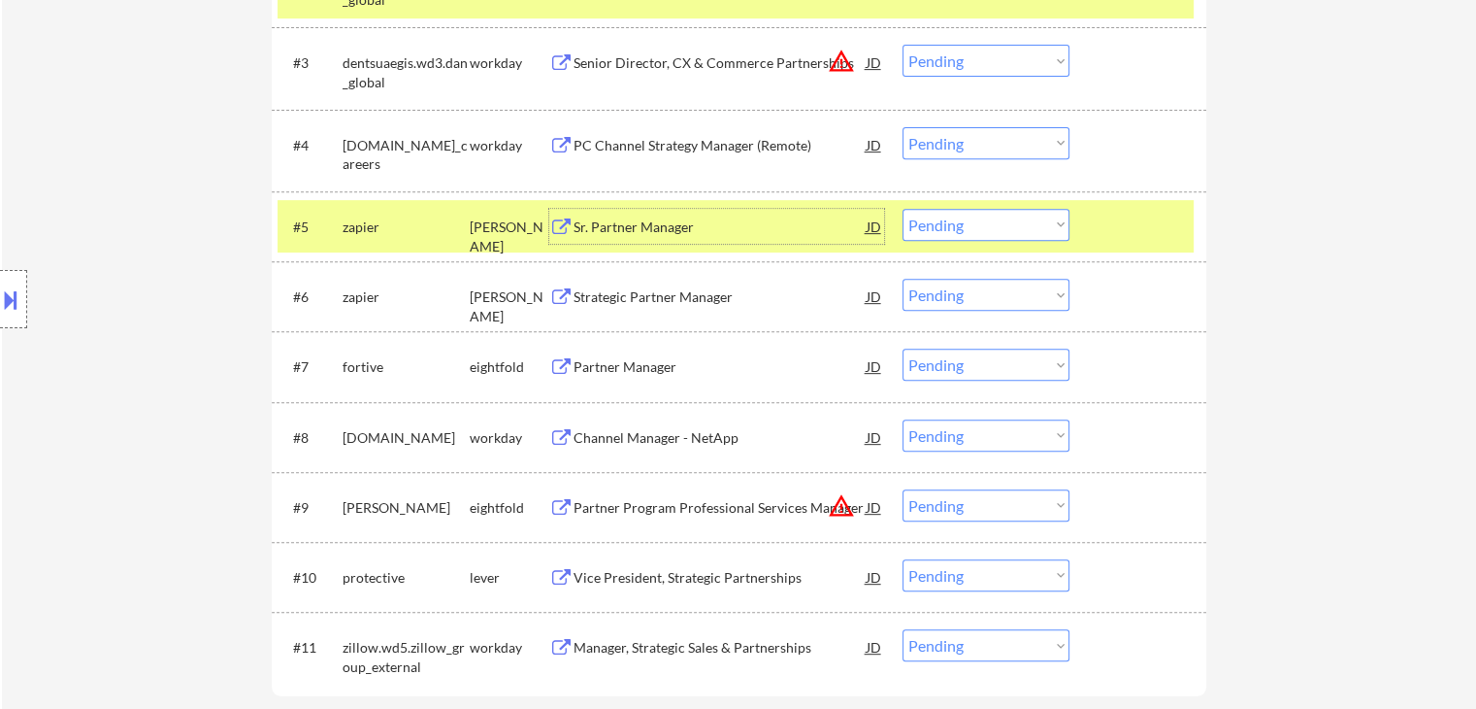
click at [936, 220] on select "Choose an option... Pending Applied Excluded (Questions) Excluded (Expired) Exc…" at bounding box center [986, 225] width 167 height 32
click at [903, 209] on select "Choose an option... Pending Applied Excluded (Questions) Excluded (Expired) Exc…" at bounding box center [986, 225] width 167 height 32
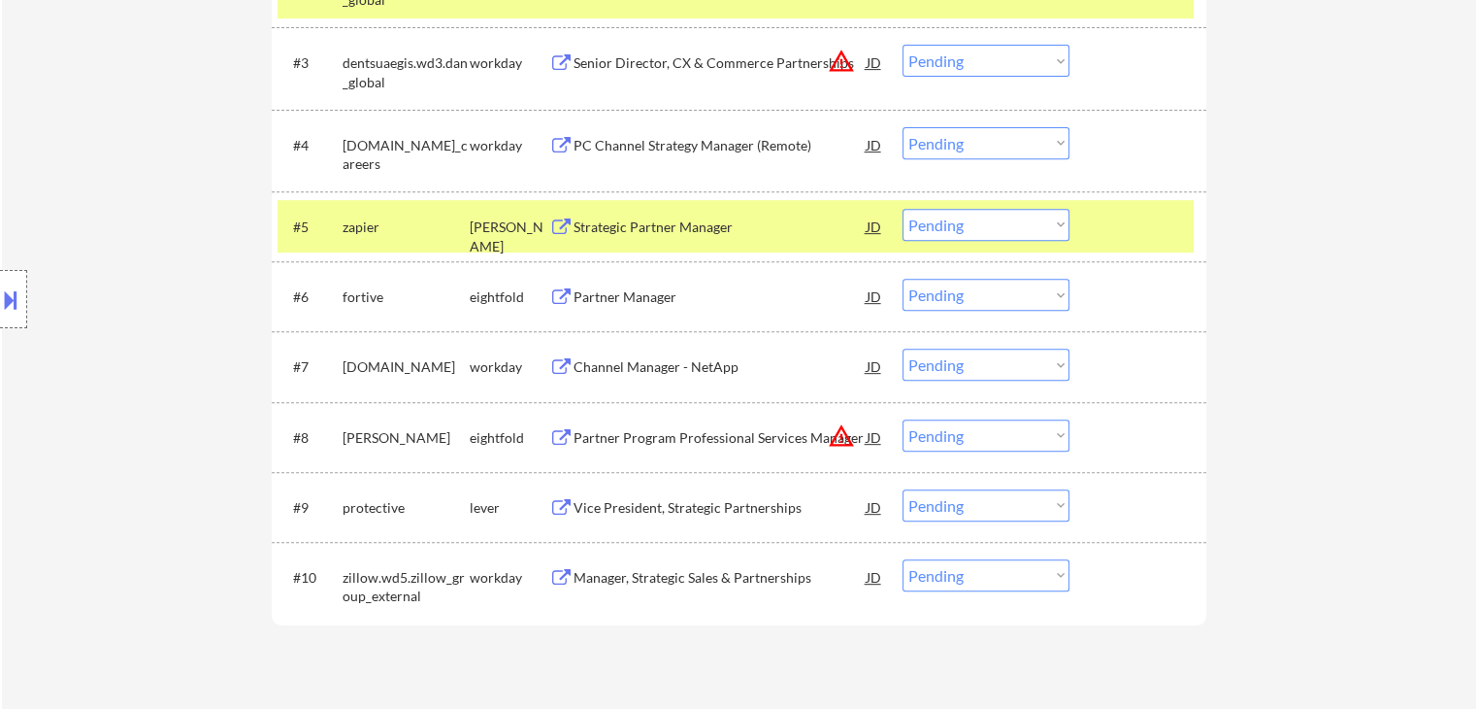
click at [637, 224] on div "Strategic Partner Manager" at bounding box center [720, 226] width 293 height 19
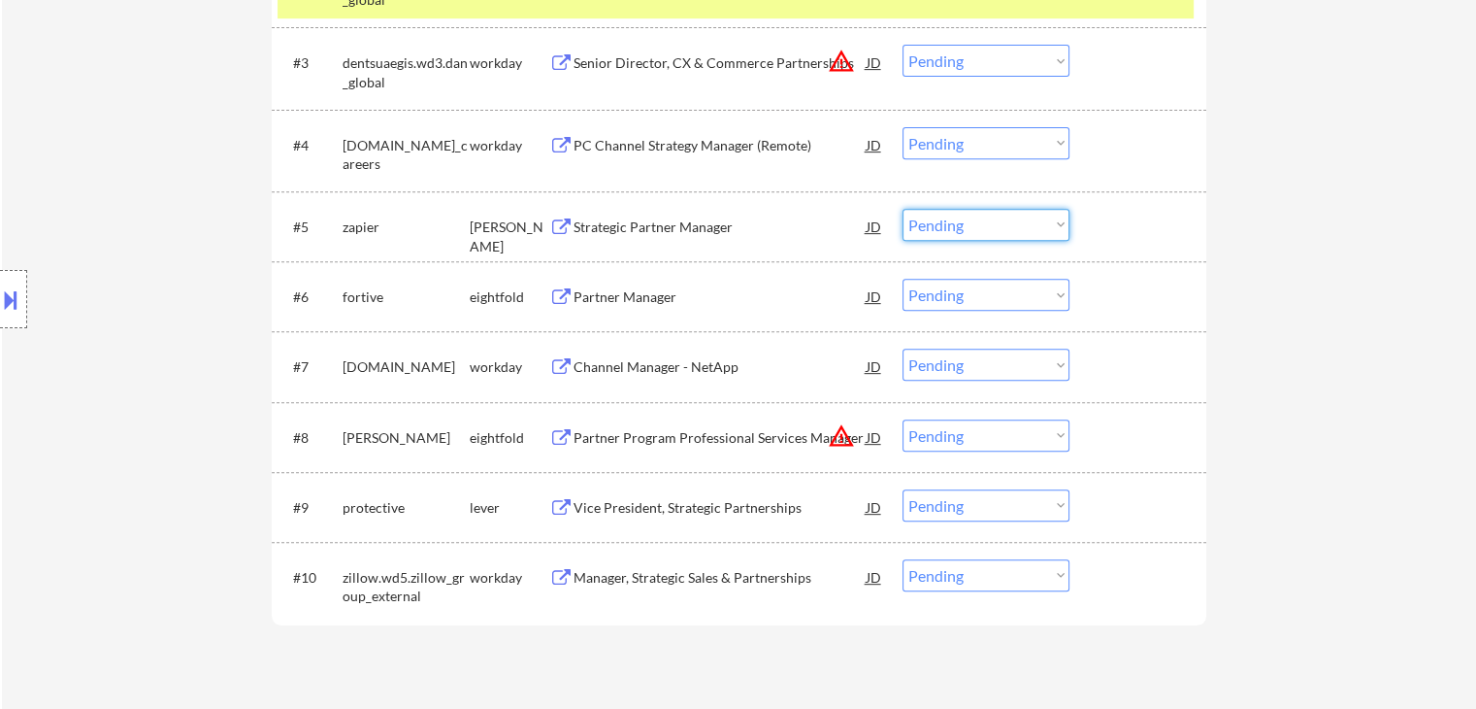
click at [943, 226] on select "Choose an option... Pending Applied Excluded (Questions) Excluded (Expired) Exc…" at bounding box center [986, 225] width 167 height 32
click at [903, 209] on select "Choose an option... Pending Applied Excluded (Questions) Excluded (Expired) Exc…" at bounding box center [986, 225] width 167 height 32
select select ""pending""
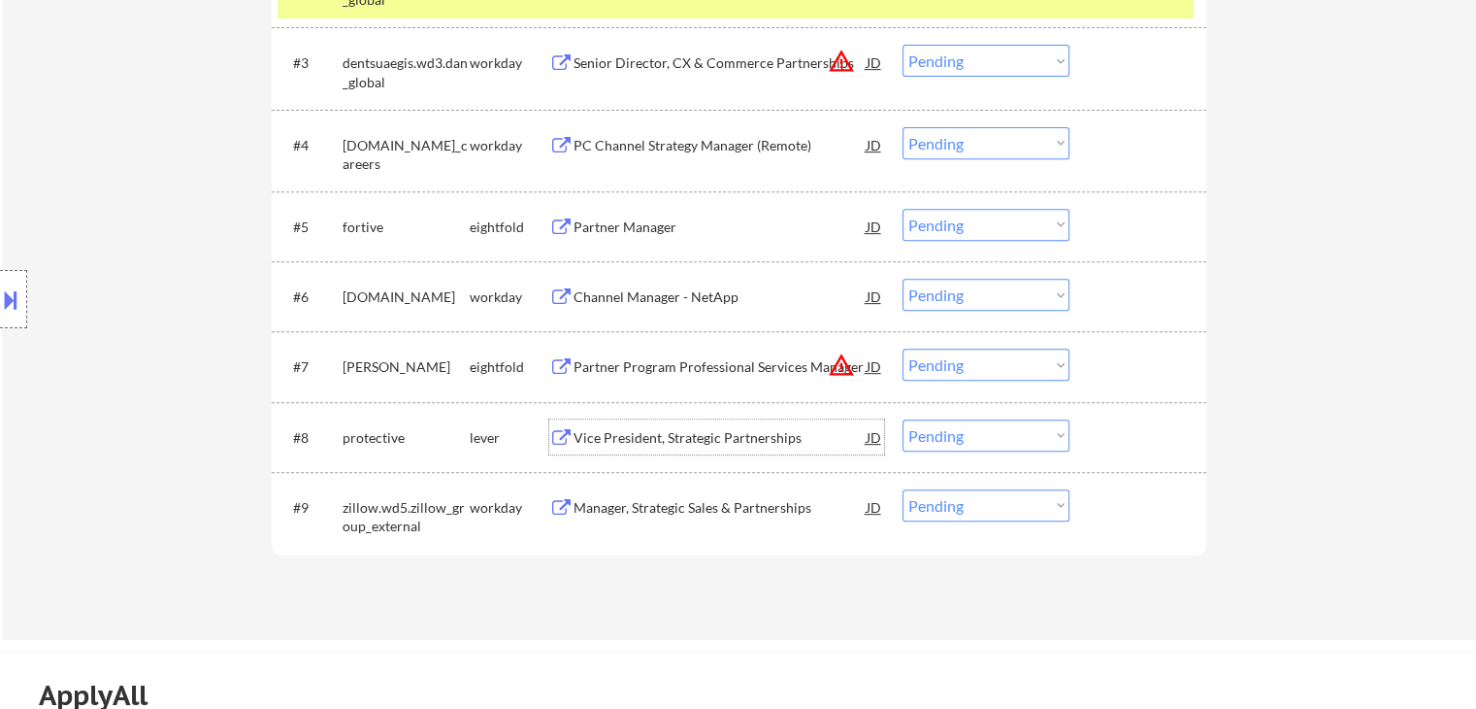
click at [699, 437] on div "Vice President, Strategic Partnerships" at bounding box center [720, 437] width 293 height 19
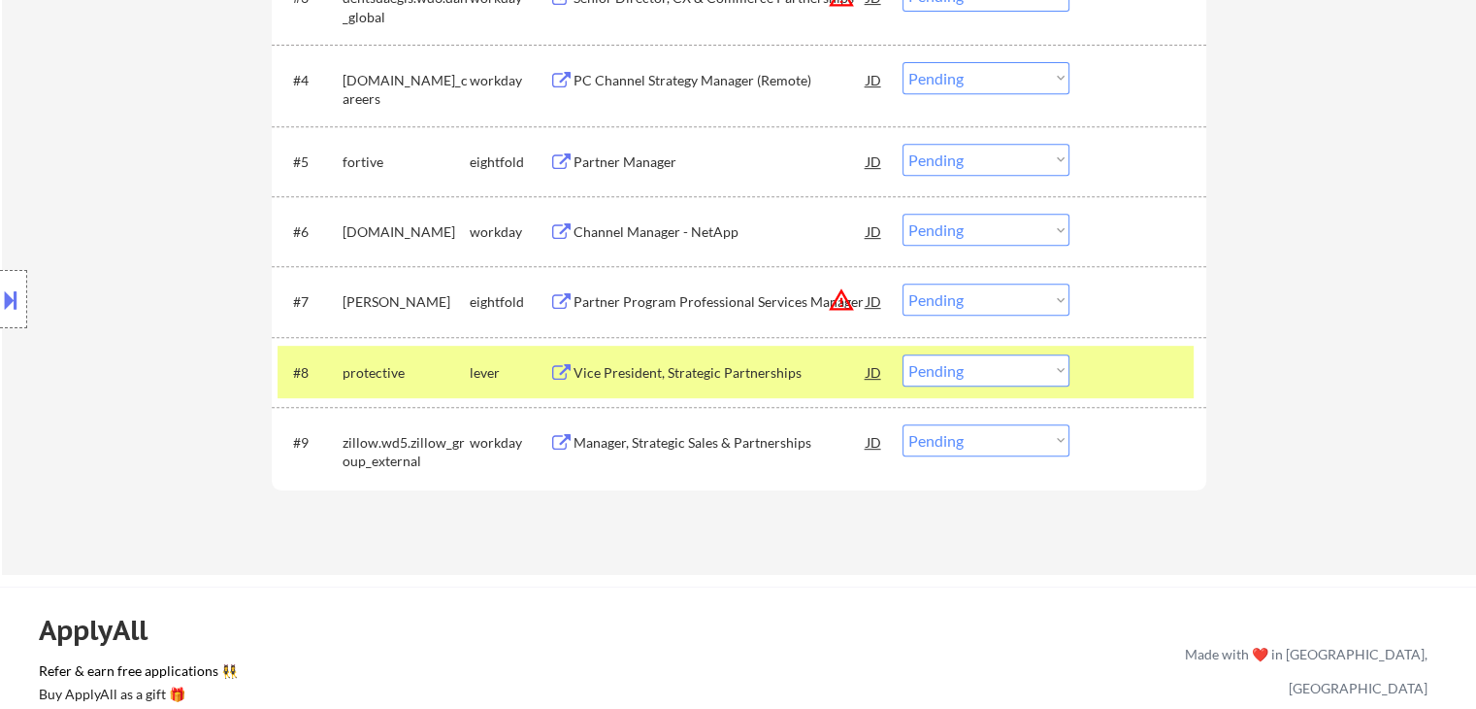
scroll to position [971, 0]
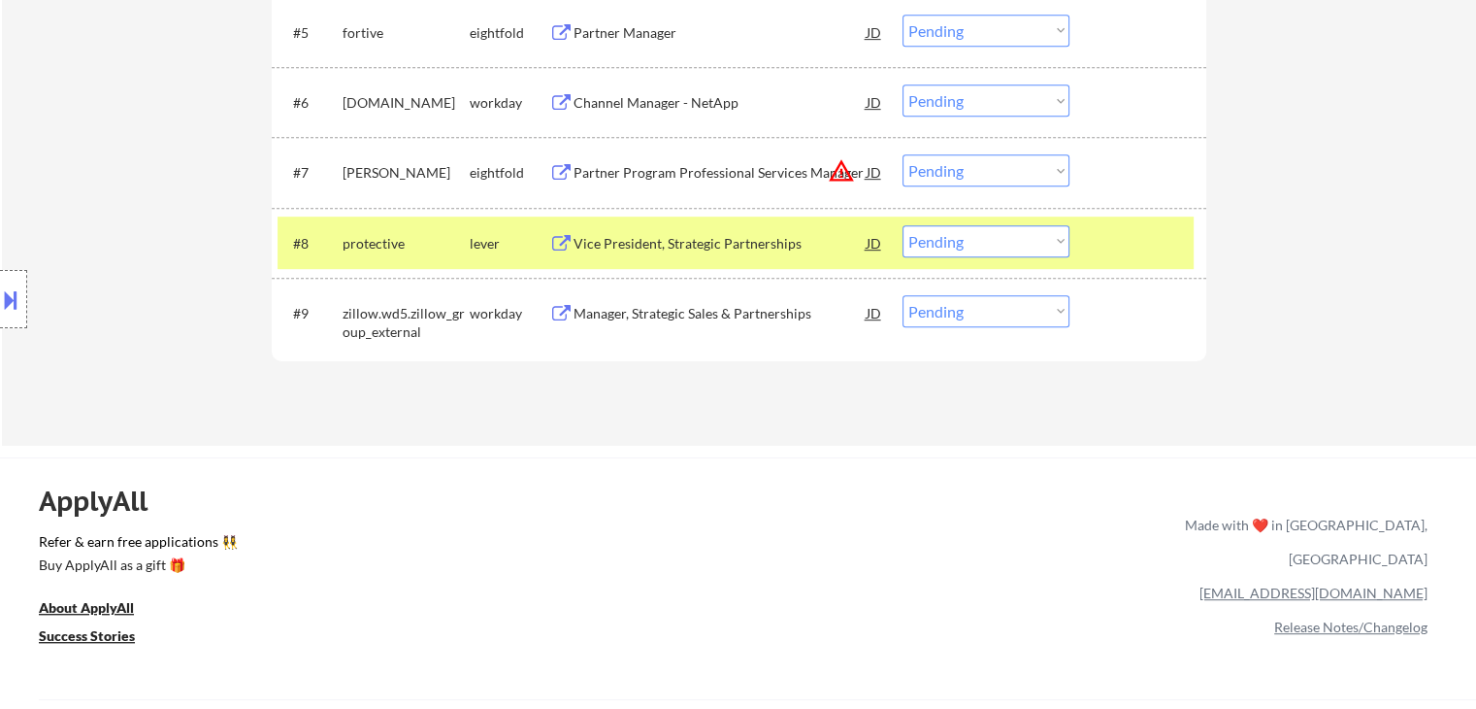
drag, startPoint x: 976, startPoint y: 245, endPoint x: 936, endPoint y: 241, distance: 40.0
click at [976, 245] on select "Choose an option... Pending Applied Excluded (Questions) Excluded (Expired) Exc…" at bounding box center [986, 241] width 167 height 32
click at [903, 225] on select "Choose an option... Pending Applied Excluded (Questions) Excluded (Expired) Exc…" at bounding box center [986, 241] width 167 height 32
select select ""pending""
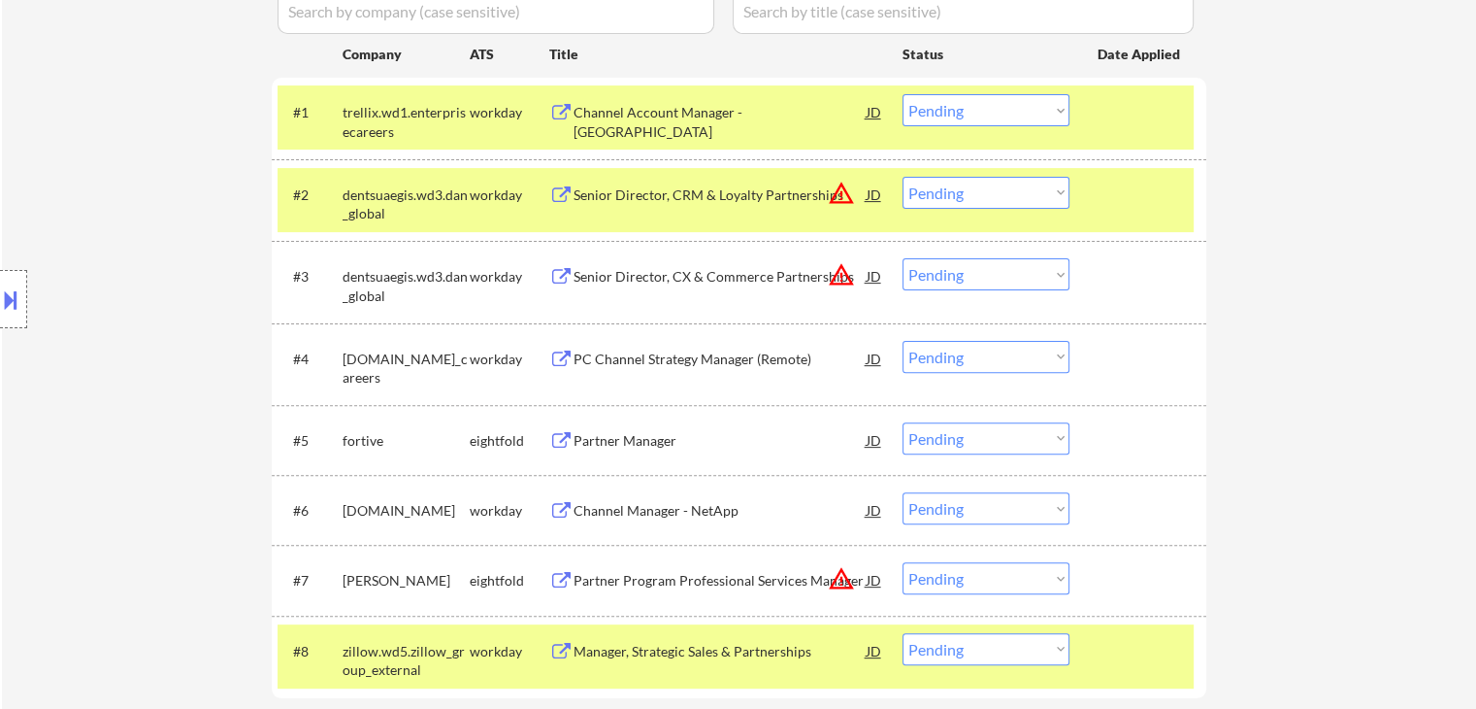
scroll to position [388, 0]
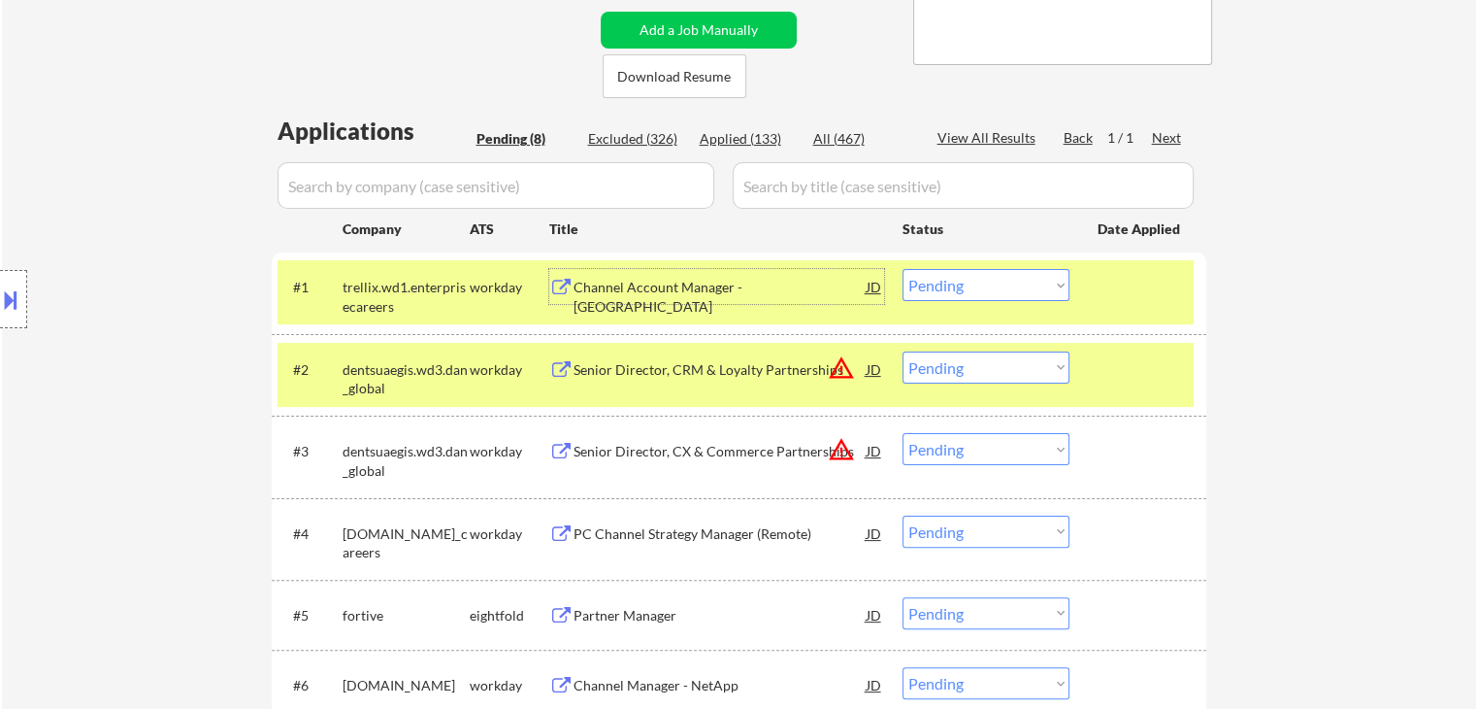
click at [718, 287] on div "Channel Account Manager - [GEOGRAPHIC_DATA]" at bounding box center [720, 297] width 293 height 38
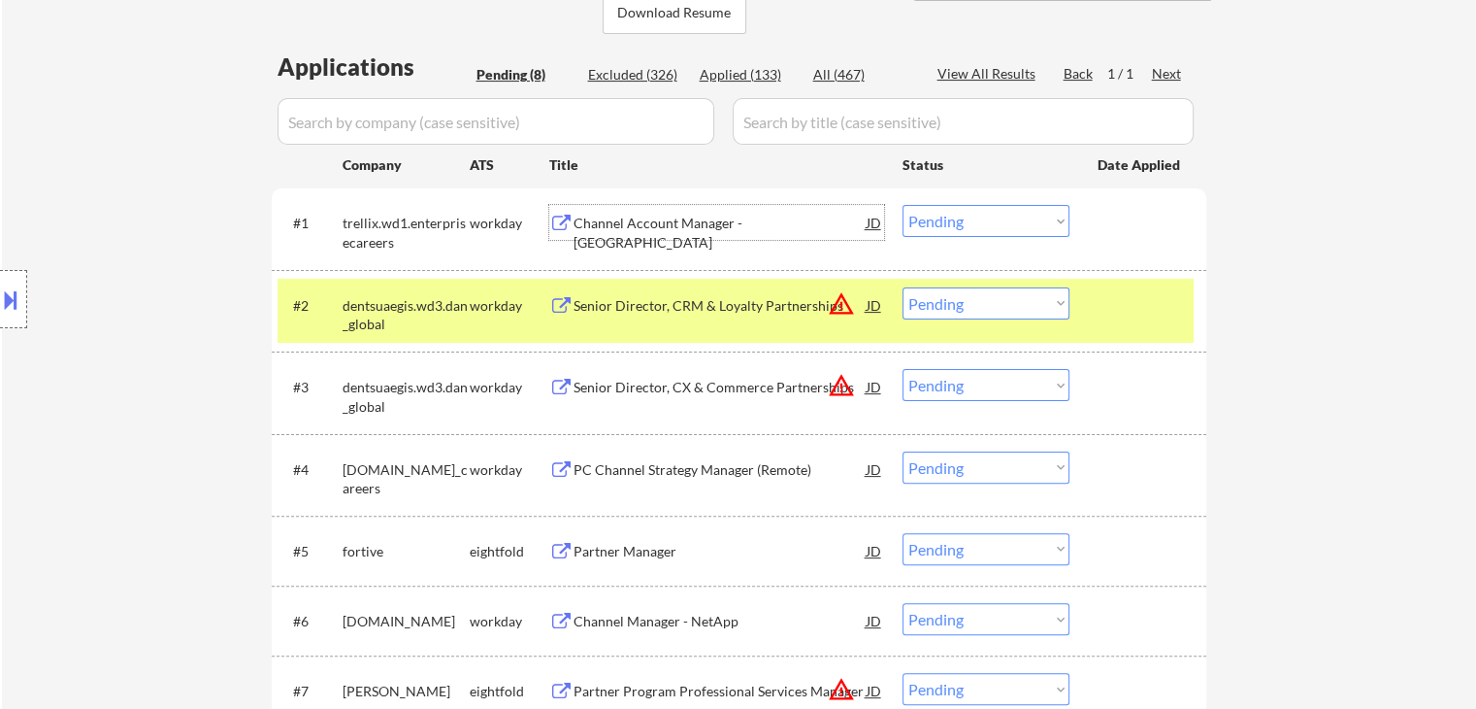
scroll to position [485, 0]
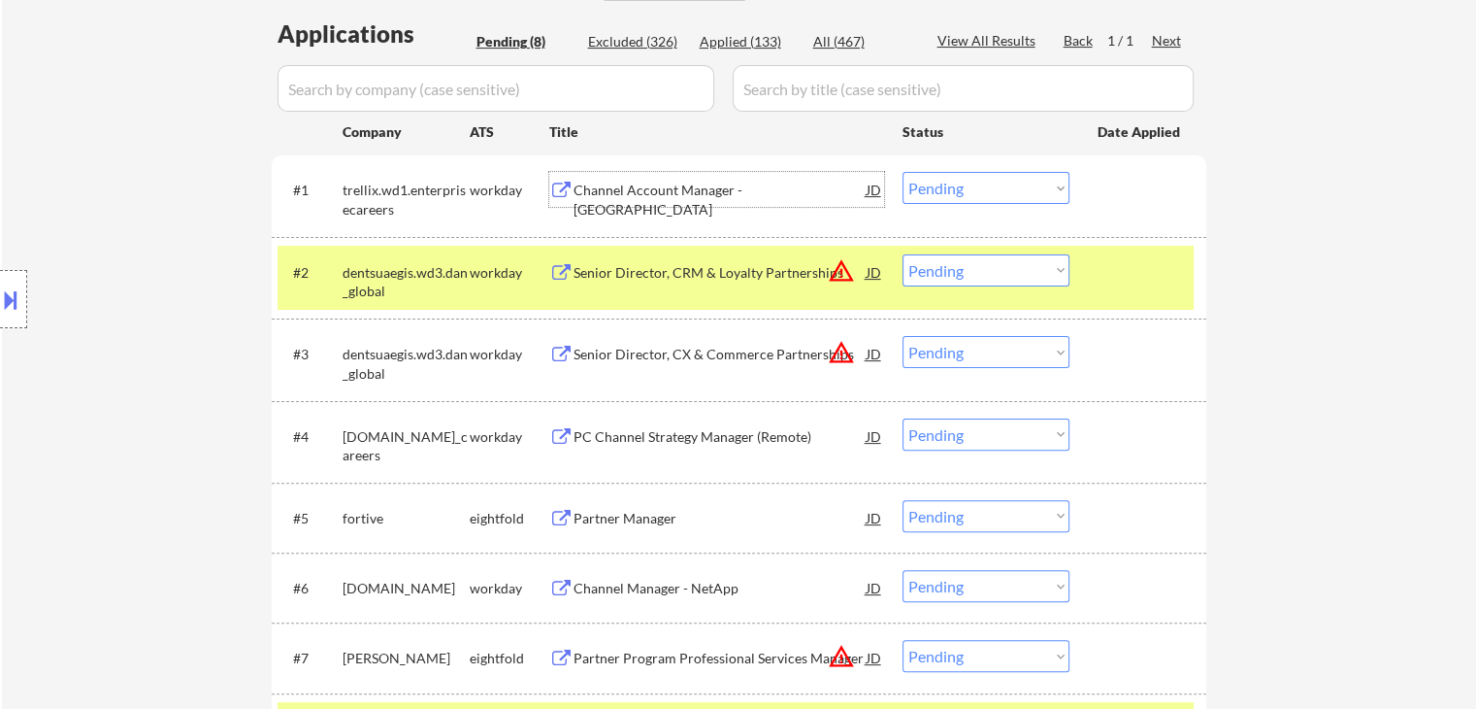
click at [970, 183] on select "Choose an option... Pending Applied Excluded (Questions) Excluded (Expired) Exc…" at bounding box center [986, 188] width 167 height 32
click at [903, 172] on select "Choose an option... Pending Applied Excluded (Questions) Excluded (Expired) Exc…" at bounding box center [986, 188] width 167 height 32
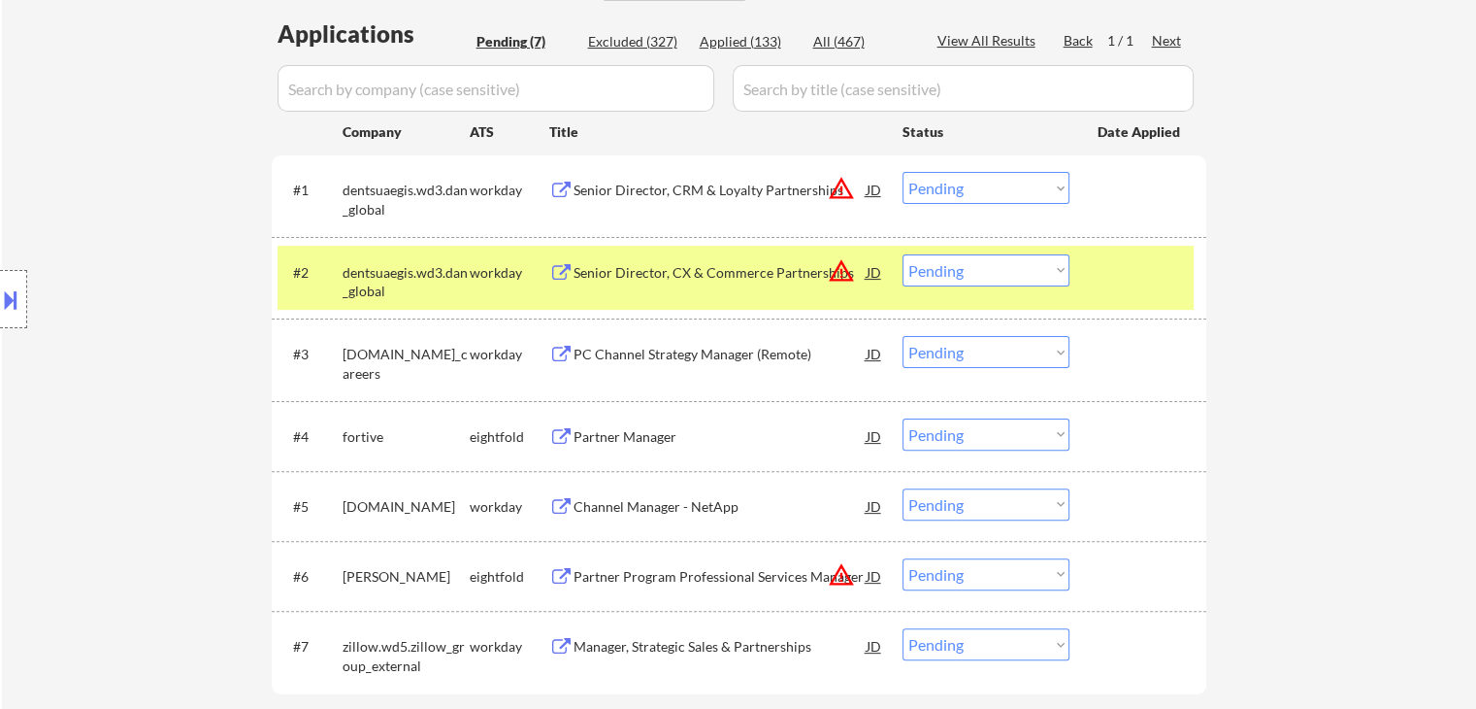
click at [722, 190] on div "Senior Director, CRM & Loyalty Partnerships" at bounding box center [720, 190] width 293 height 19
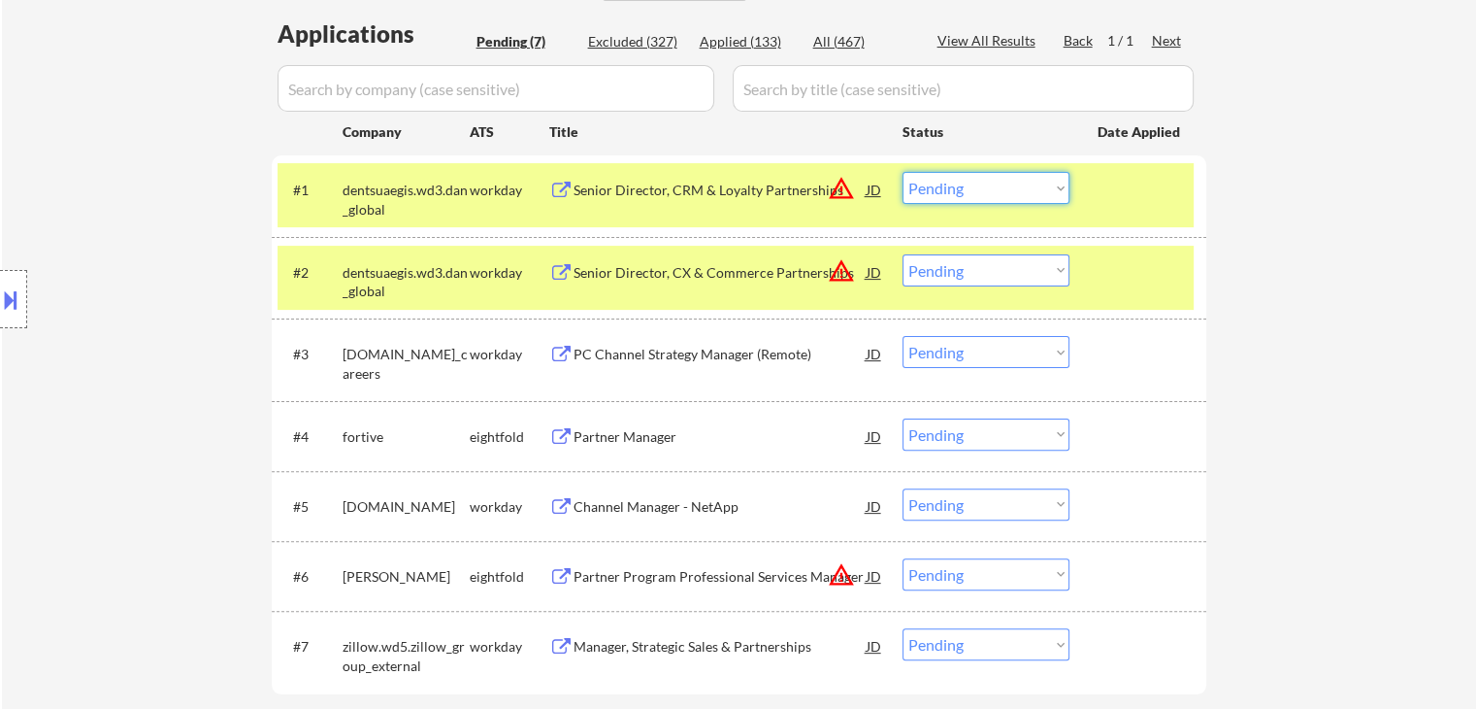
click at [960, 183] on select "Choose an option... Pending Applied Excluded (Questions) Excluded (Expired) Exc…" at bounding box center [986, 188] width 167 height 32
click at [903, 172] on select "Choose an option... Pending Applied Excluded (Questions) Excluded (Expired) Exc…" at bounding box center [986, 188] width 167 height 32
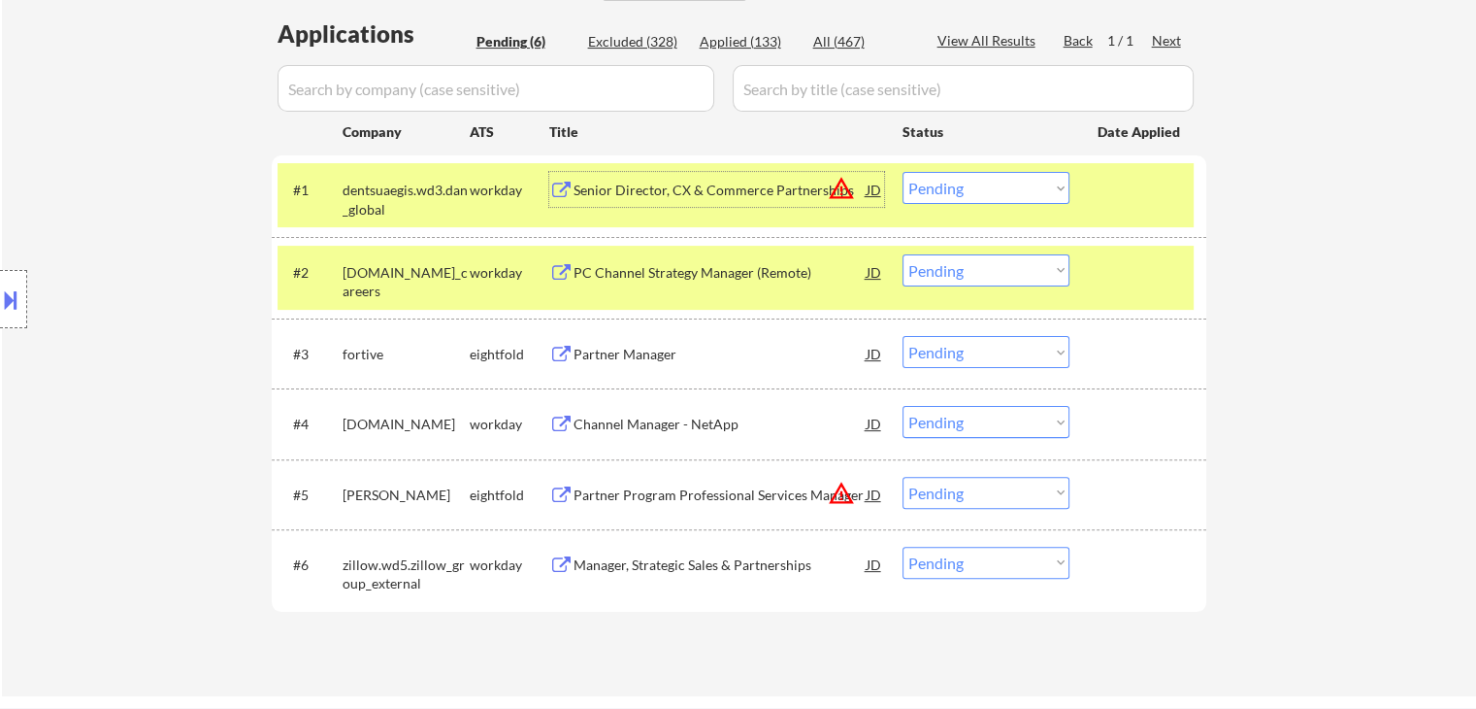
click at [679, 181] on div "Senior Director, CX & Commerce Partnerships" at bounding box center [720, 190] width 293 height 19
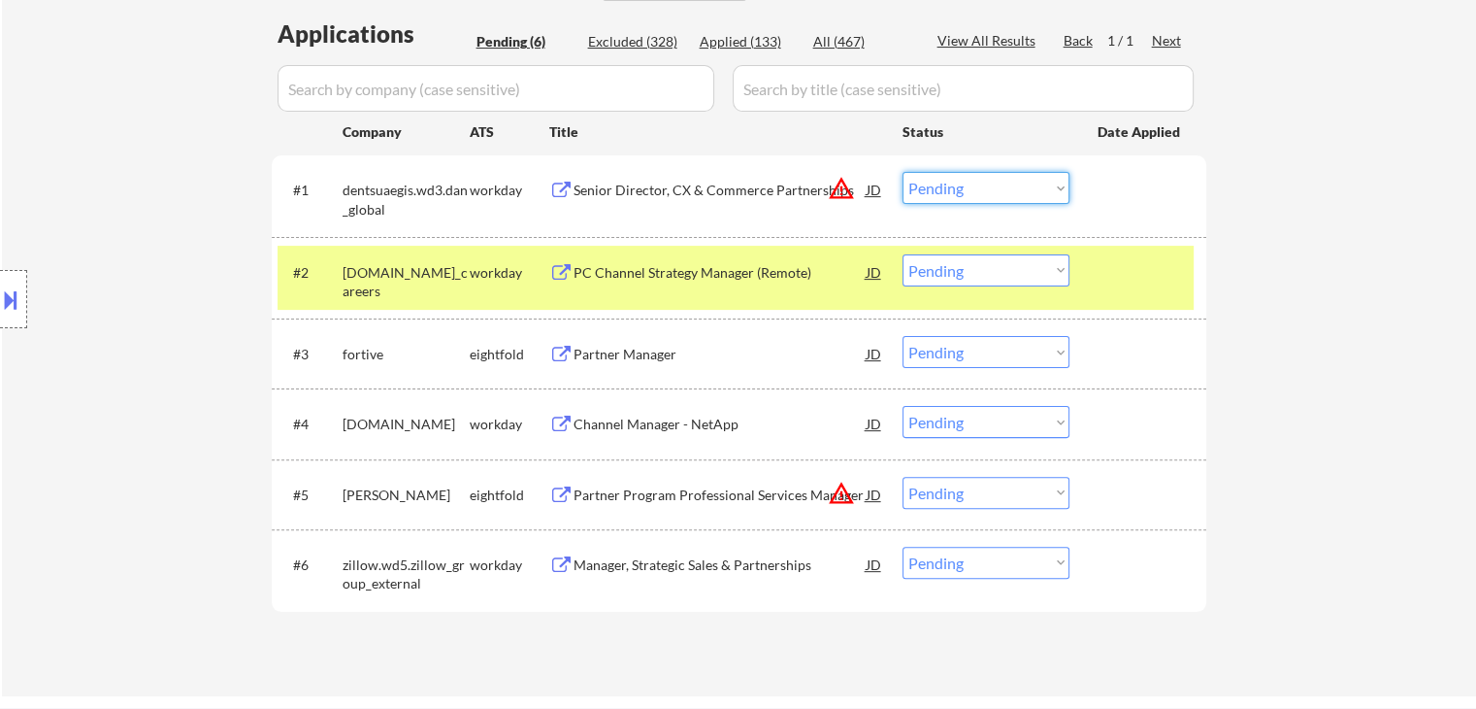
click at [948, 179] on select "Choose an option... Pending Applied Excluded (Questions) Excluded (Expired) Exc…" at bounding box center [986, 188] width 167 height 32
click at [903, 172] on select "Choose an option... Pending Applied Excluded (Questions) Excluded (Expired) Exc…" at bounding box center [986, 188] width 167 height 32
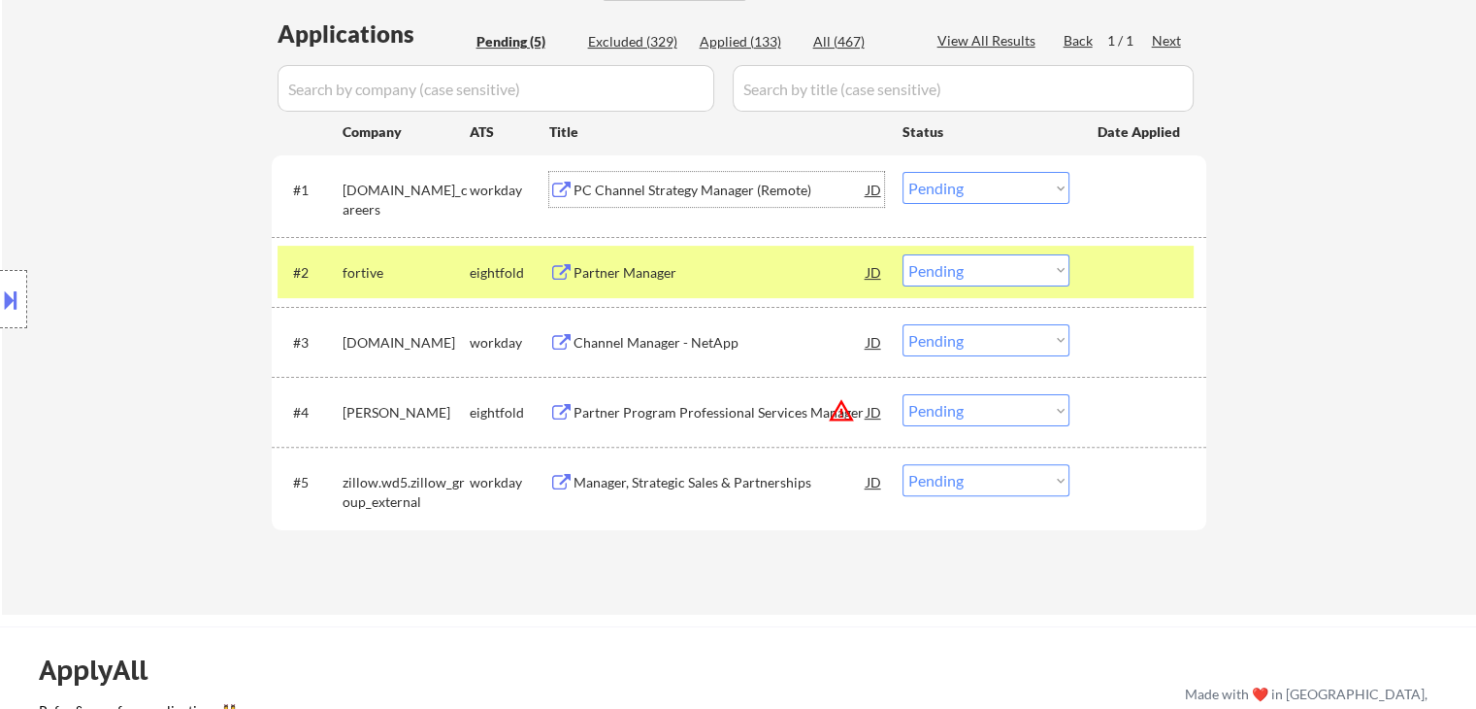
click at [637, 190] on div "PC Channel Strategy Manager (Remote)" at bounding box center [720, 190] width 293 height 19
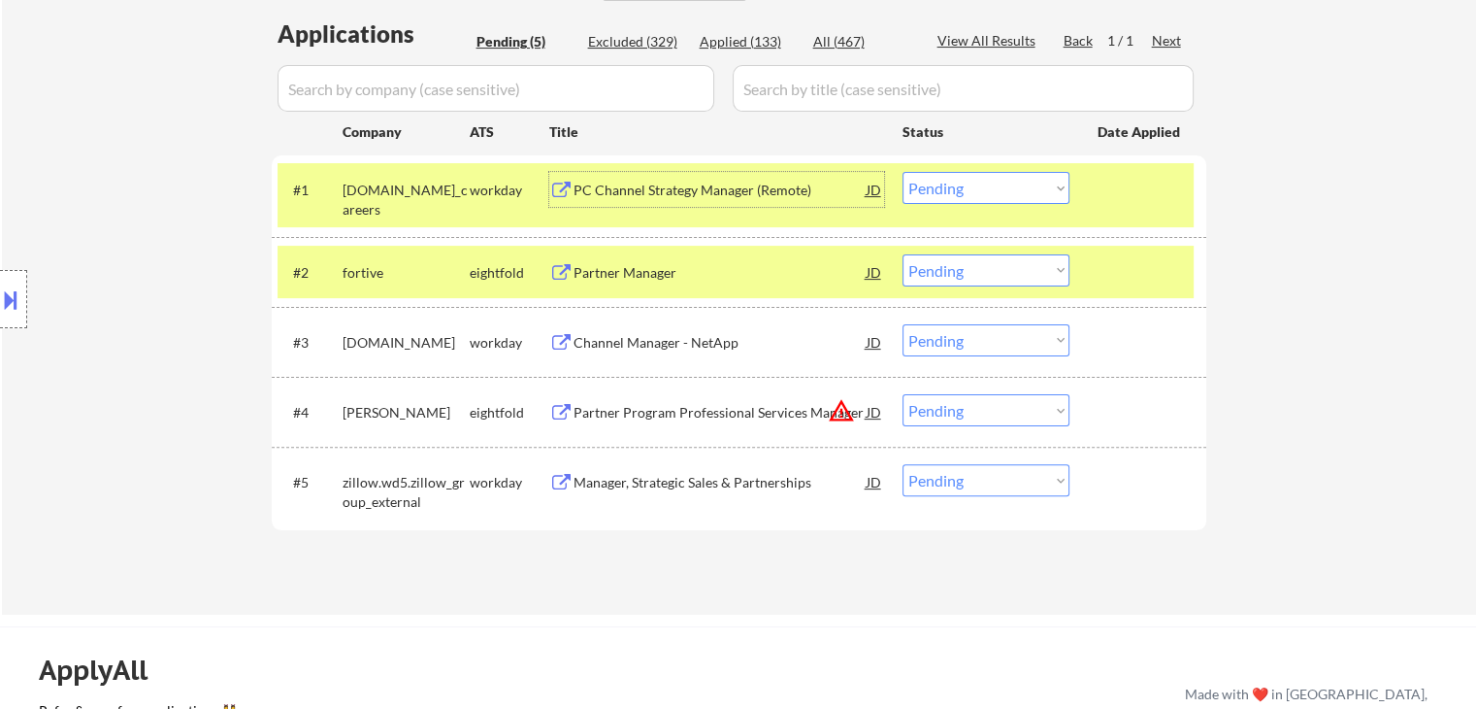
click at [953, 189] on select "Choose an option... Pending Applied Excluded (Questions) Excluded (Expired) Exc…" at bounding box center [986, 188] width 167 height 32
click at [956, 187] on select "Choose an option... Pending Applied Excluded (Questions) Excluded (Expired) Exc…" at bounding box center [986, 188] width 167 height 32
click at [903, 172] on select "Choose an option... Pending Applied Excluded (Questions) Excluded (Expired) Exc…" at bounding box center [986, 188] width 167 height 32
select select ""pending""
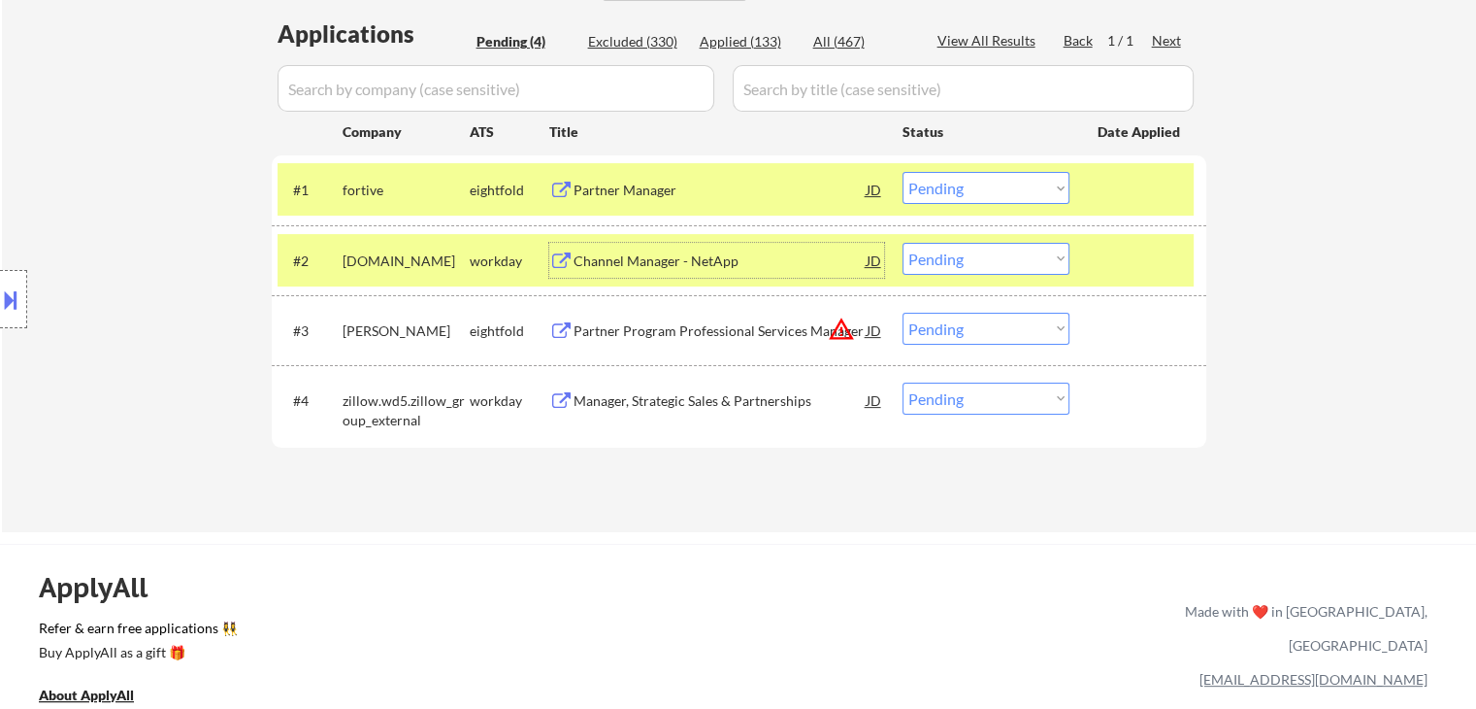
click at [714, 265] on div "Channel Manager - NetApp" at bounding box center [720, 260] width 293 height 19
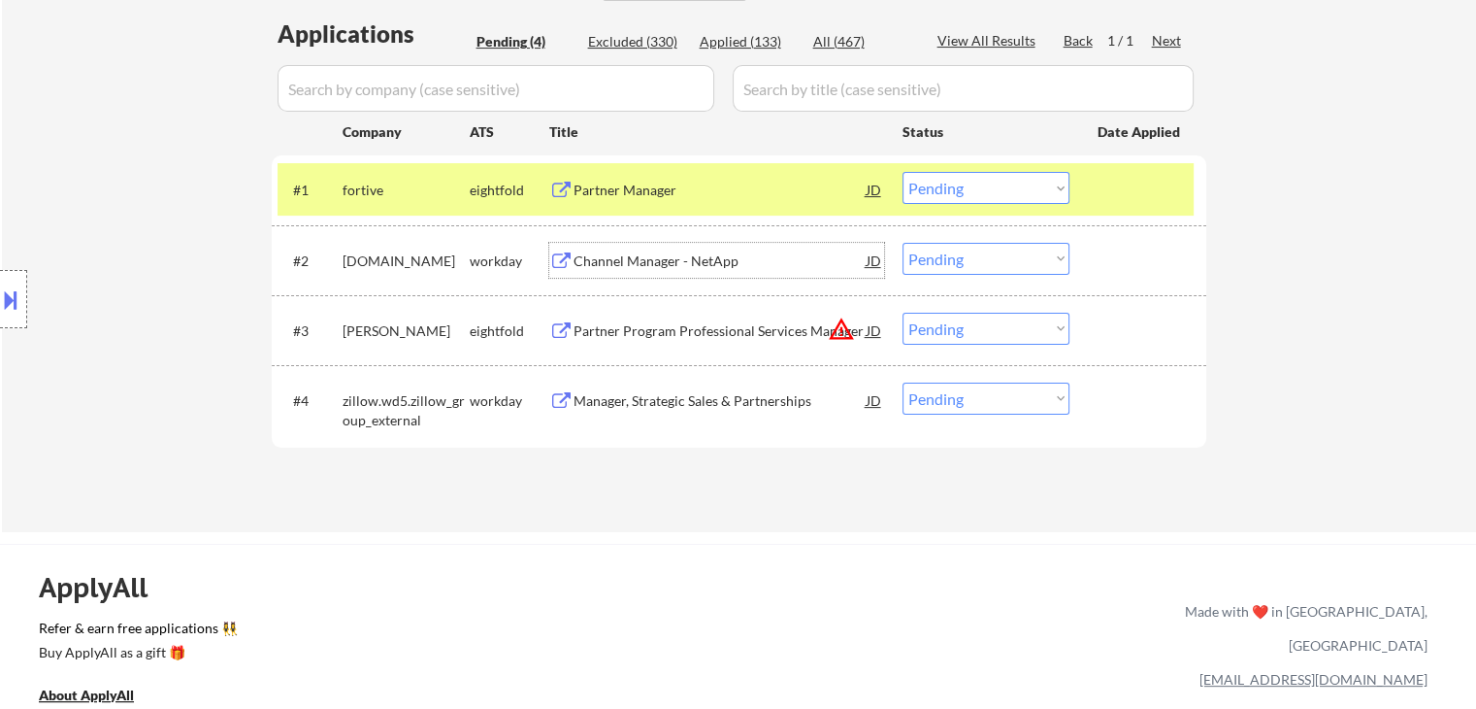
click at [936, 261] on select "Choose an option... Pending Applied Excluded (Questions) Excluded (Expired) Exc…" at bounding box center [986, 259] width 167 height 32
click at [903, 243] on select "Choose an option... Pending Applied Excluded (Questions) Excluded (Expired) Exc…" at bounding box center [986, 259] width 167 height 32
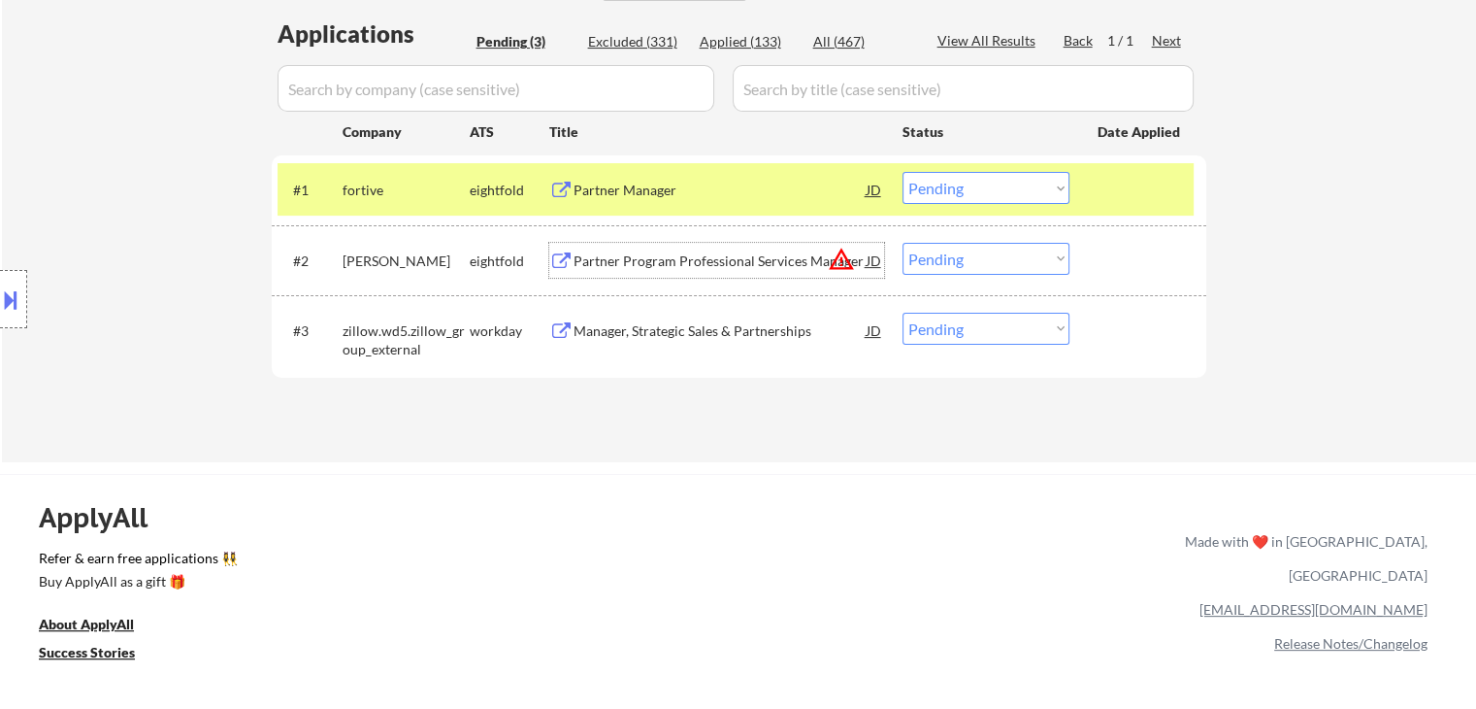
click at [726, 258] on div "Partner Program Professional Services Manager" at bounding box center [720, 260] width 293 height 19
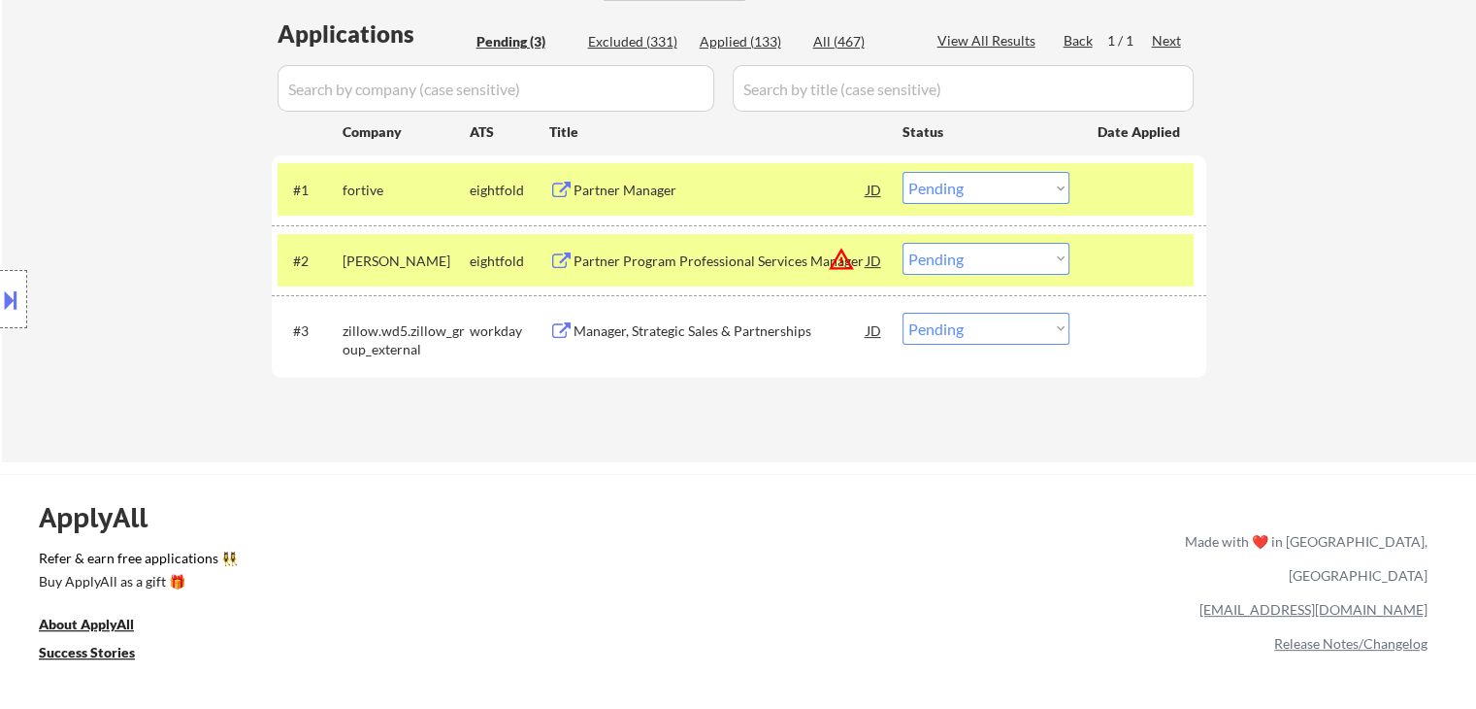
click at [964, 262] on select "Choose an option... Pending Applied Excluded (Questions) Excluded (Expired) Exc…" at bounding box center [986, 259] width 167 height 32
click at [903, 243] on select "Choose an option... Pending Applied Excluded (Questions) Excluded (Expired) Exc…" at bounding box center [986, 259] width 167 height 32
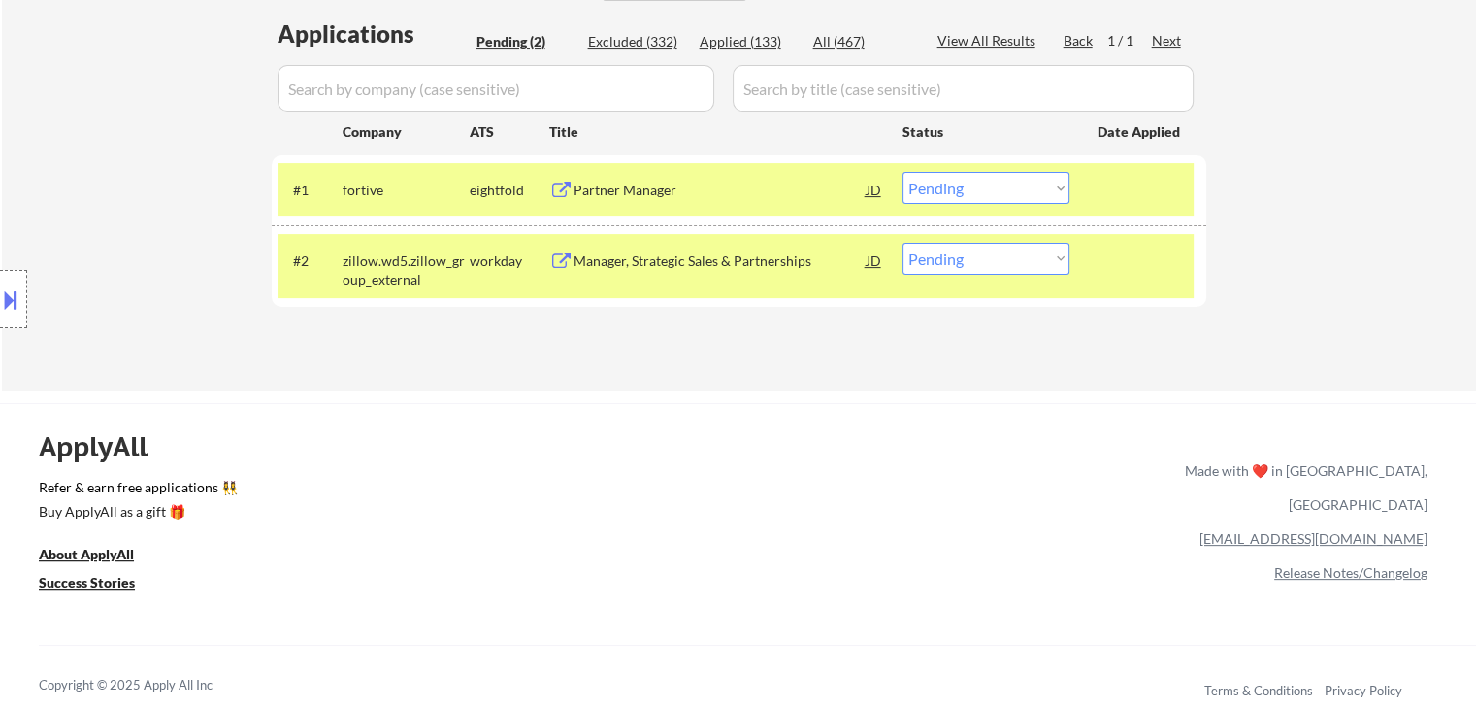
click at [664, 259] on div "Manager, Strategic Sales & Partnerships" at bounding box center [720, 260] width 293 height 19
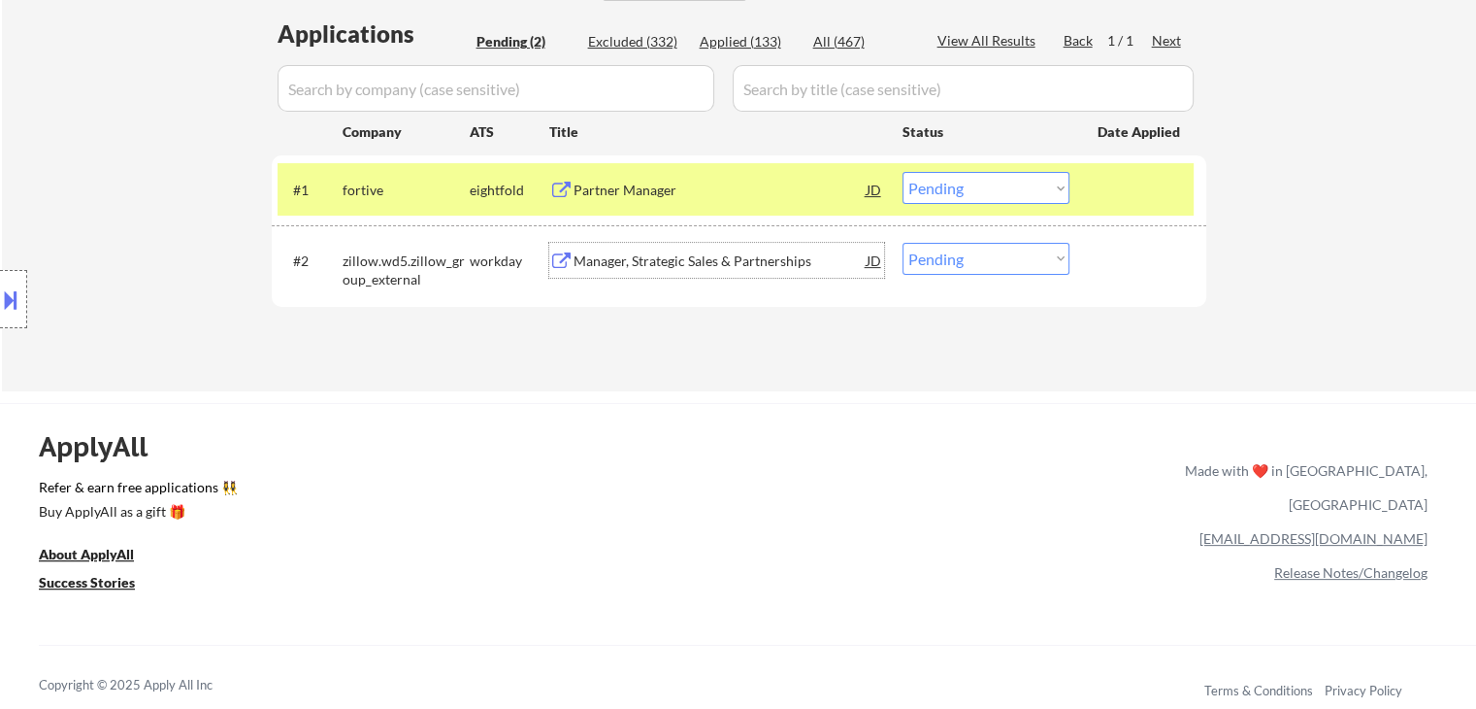
click at [966, 266] on select "Choose an option... Pending Applied Excluded (Questions) Excluded (Expired) Exc…" at bounding box center [986, 259] width 167 height 32
select select ""excluded__salary_""
click at [903, 243] on select "Choose an option... Pending Applied Excluded (Questions) Excluded (Expired) Exc…" at bounding box center [986, 259] width 167 height 32
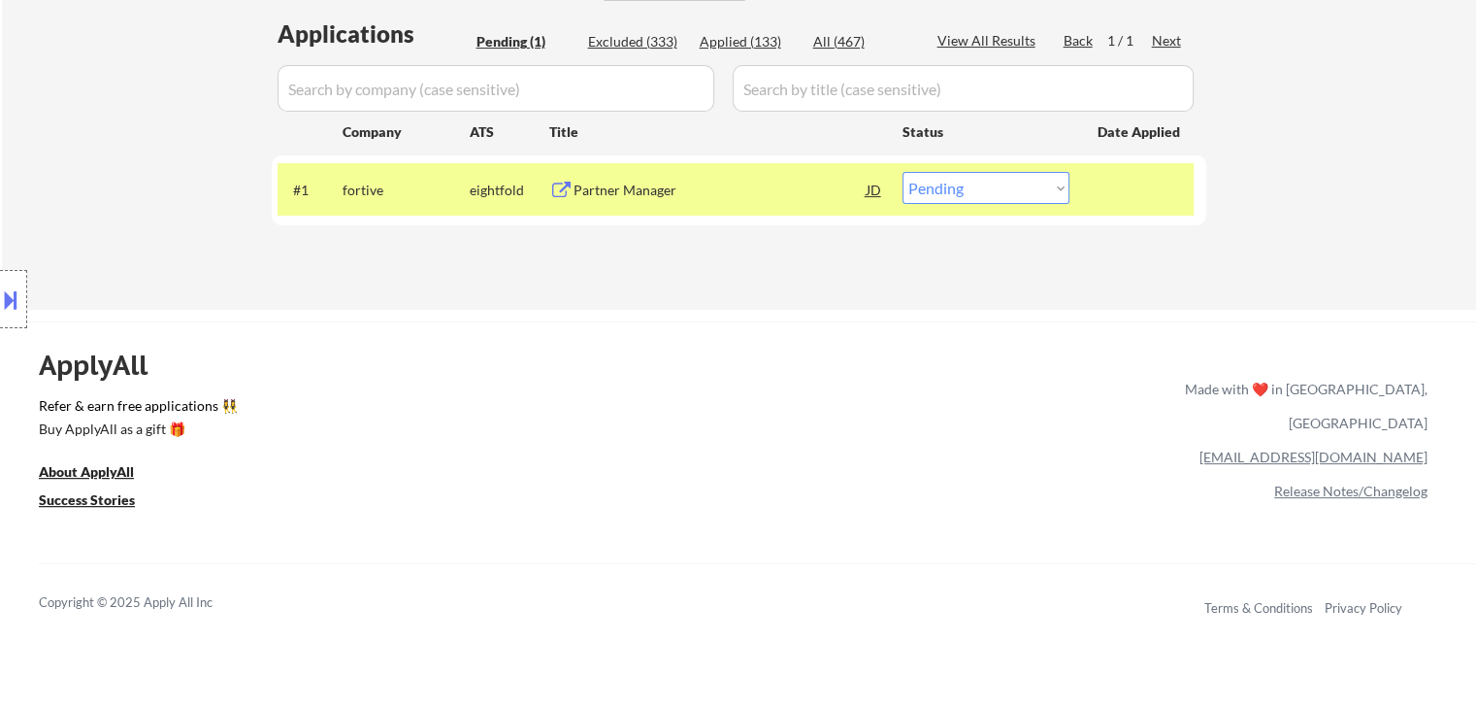
click at [639, 186] on div "Partner Manager" at bounding box center [720, 190] width 293 height 19
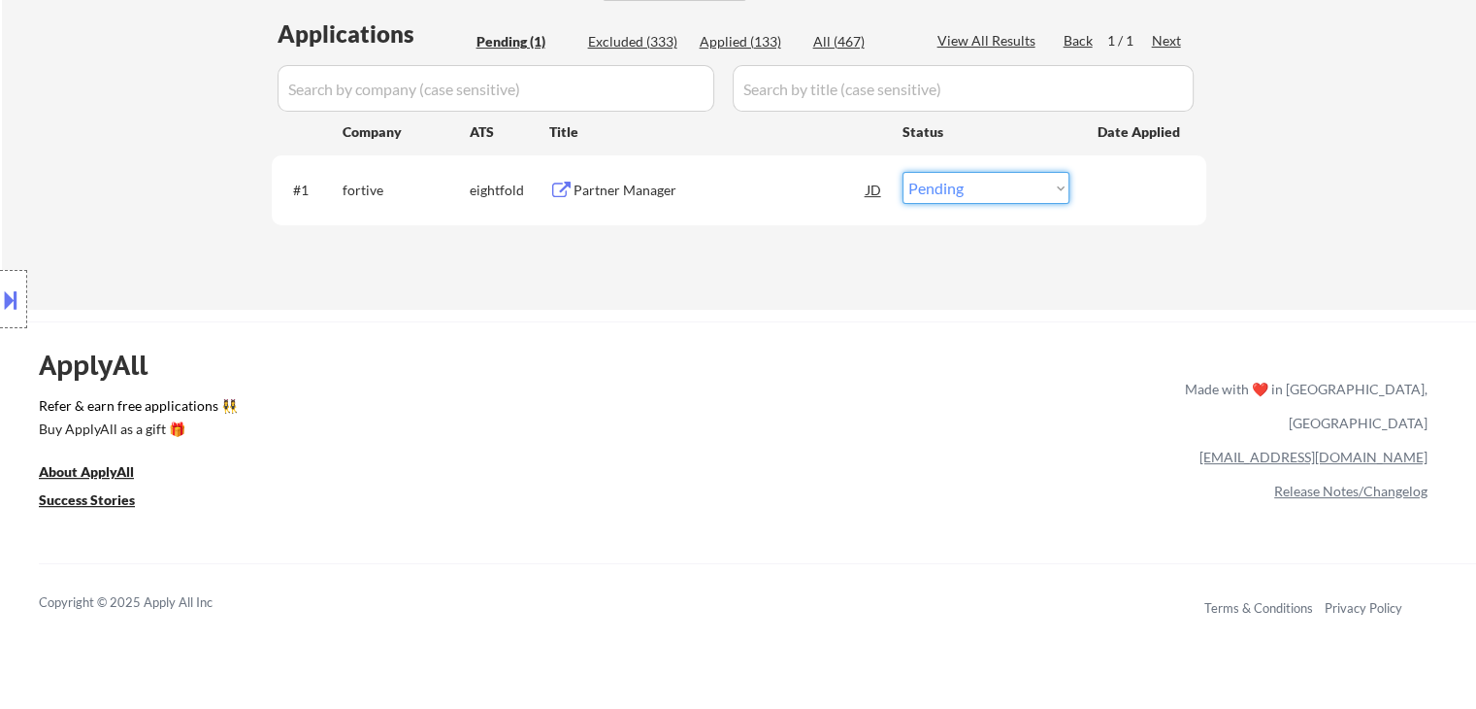
click at [946, 197] on select "Choose an option... Pending Applied Excluded (Questions) Excluded (Expired) Exc…" at bounding box center [986, 188] width 167 height 32
select select ""excluded__bad_match_""
click at [903, 172] on select "Choose an option... Pending Applied Excluded (Questions) Excluded (Expired) Exc…" at bounding box center [986, 188] width 167 height 32
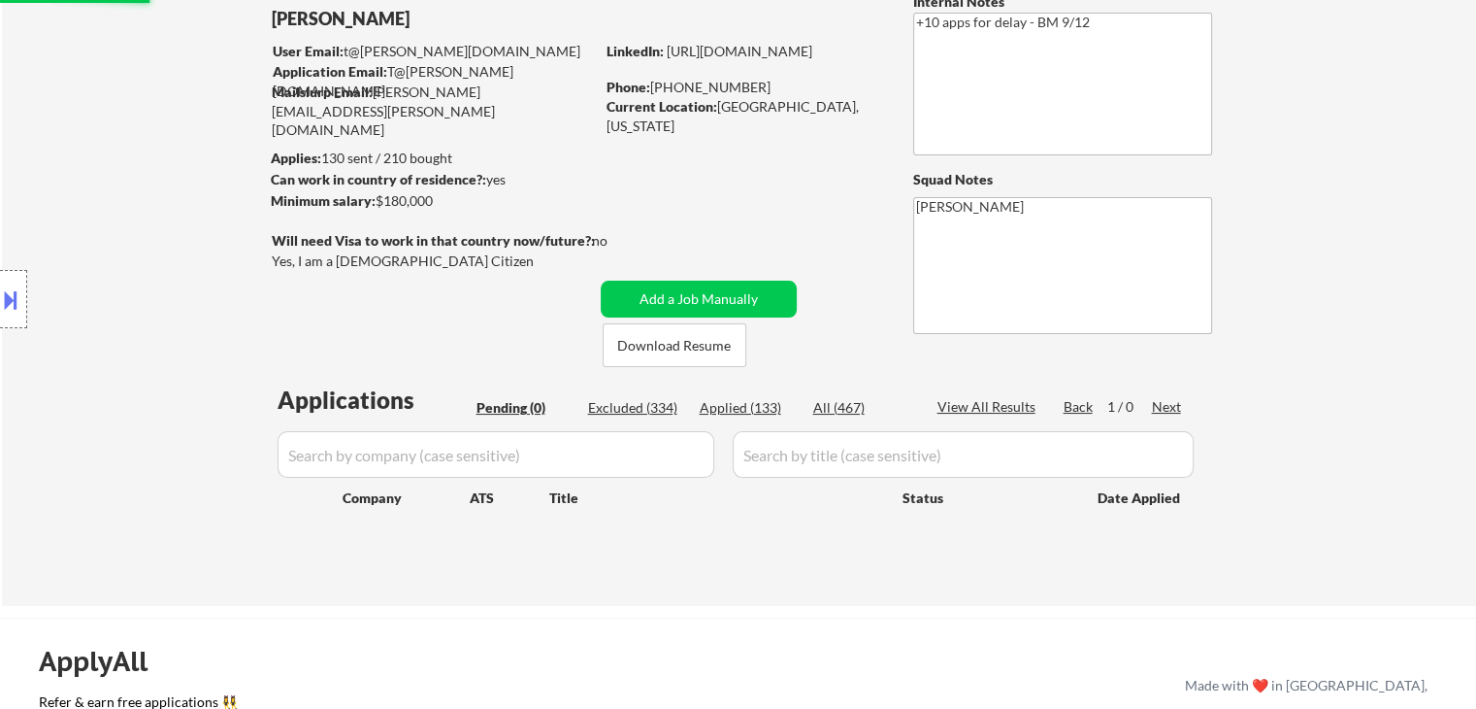
scroll to position [97, 0]
